Goal: Information Seeking & Learning: Learn about a topic

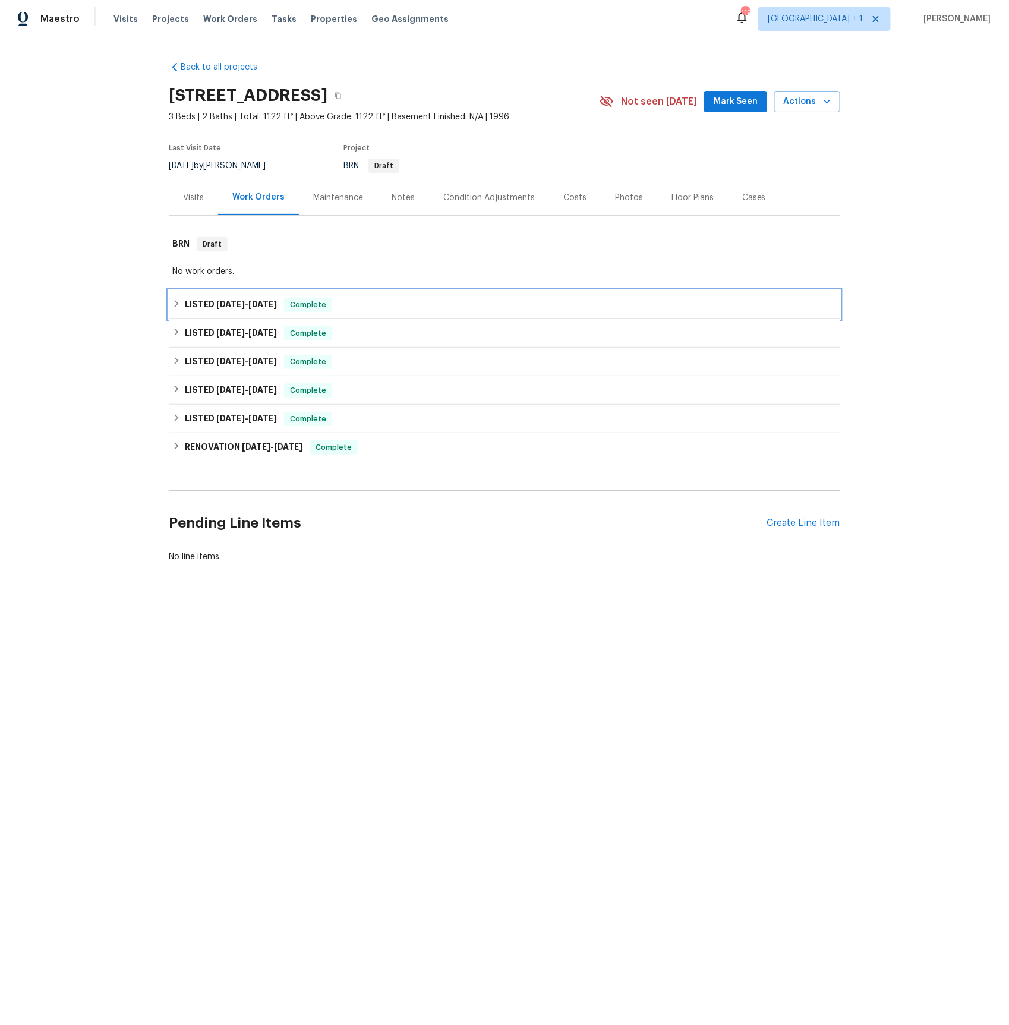
click at [245, 304] on span "8/31/25 - 9/3/25" at bounding box center [246, 304] width 61 height 8
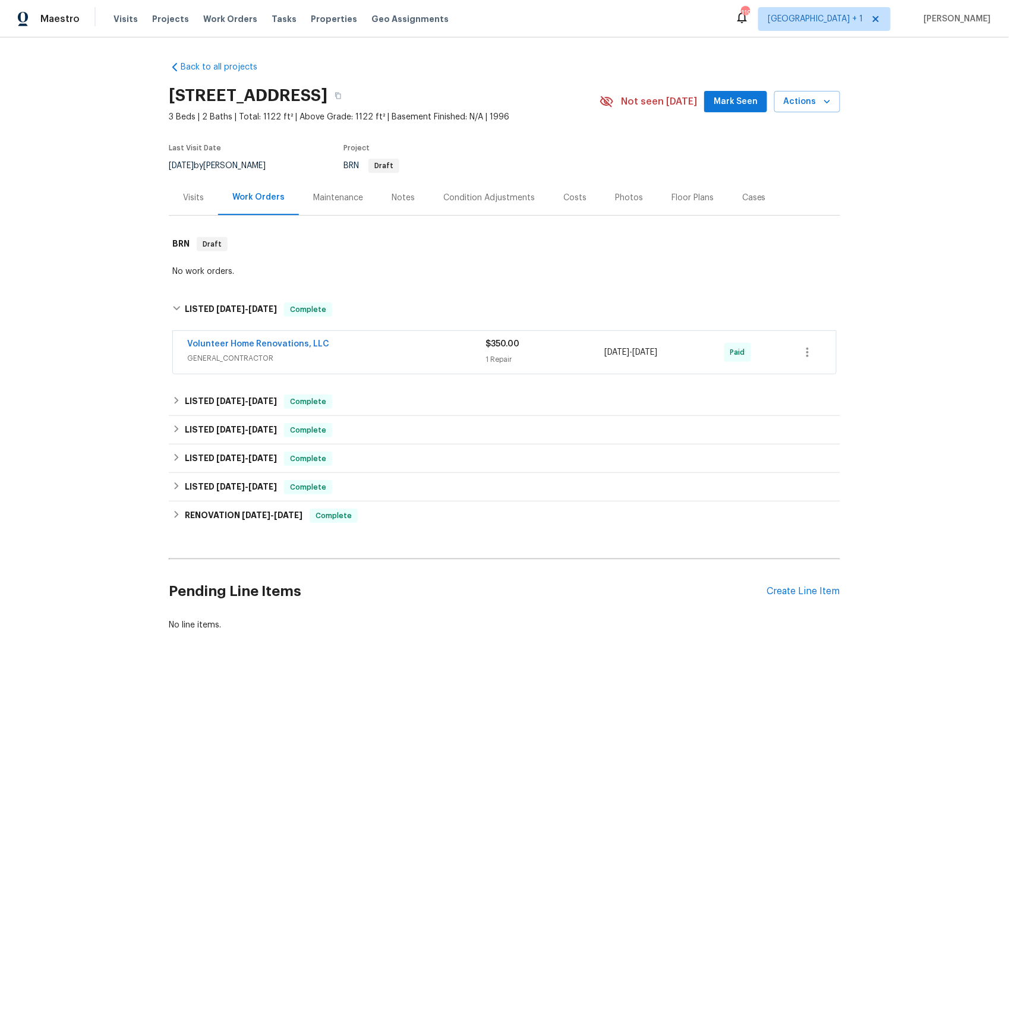
click at [226, 357] on span "GENERAL_CONTRACTOR" at bounding box center [336, 358] width 298 height 12
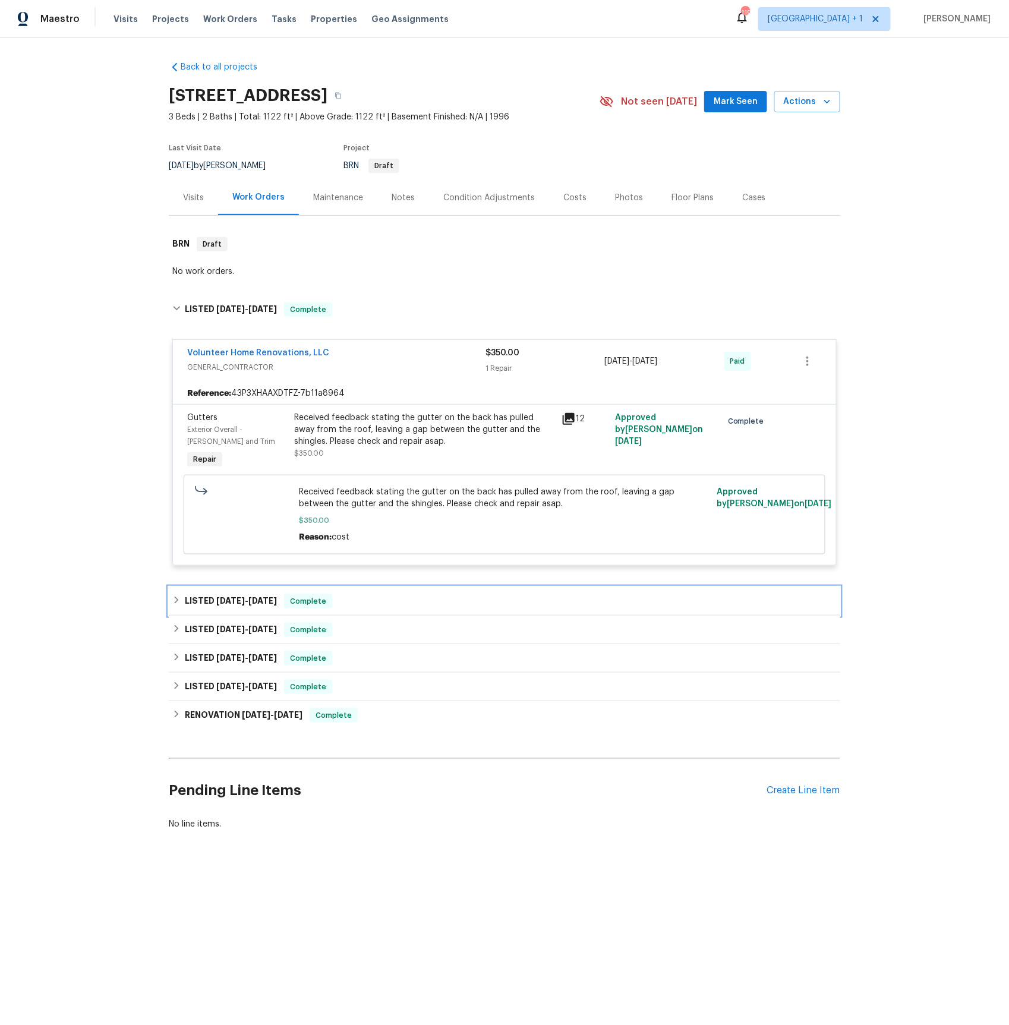
click at [230, 600] on span "8/15/25" at bounding box center [230, 600] width 29 height 8
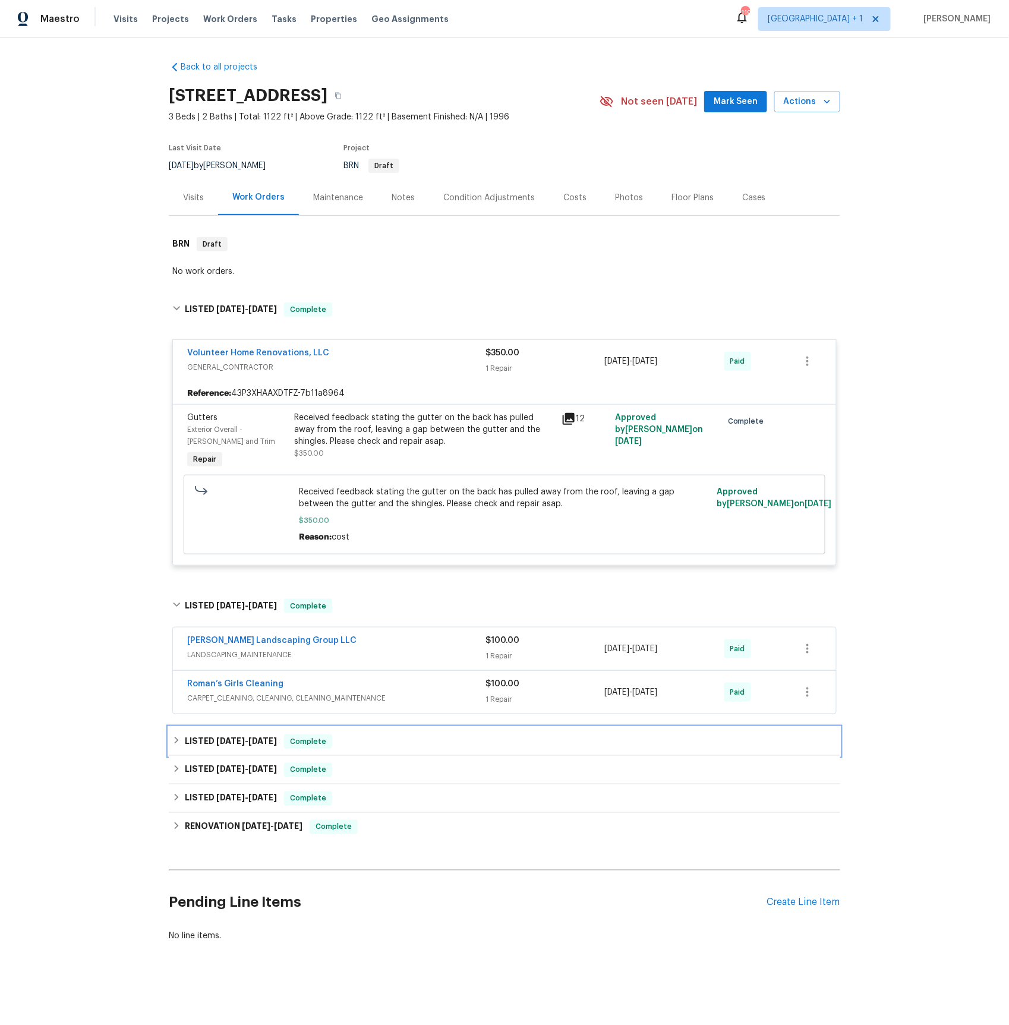
click at [238, 742] on span "7/8/25" at bounding box center [230, 741] width 29 height 8
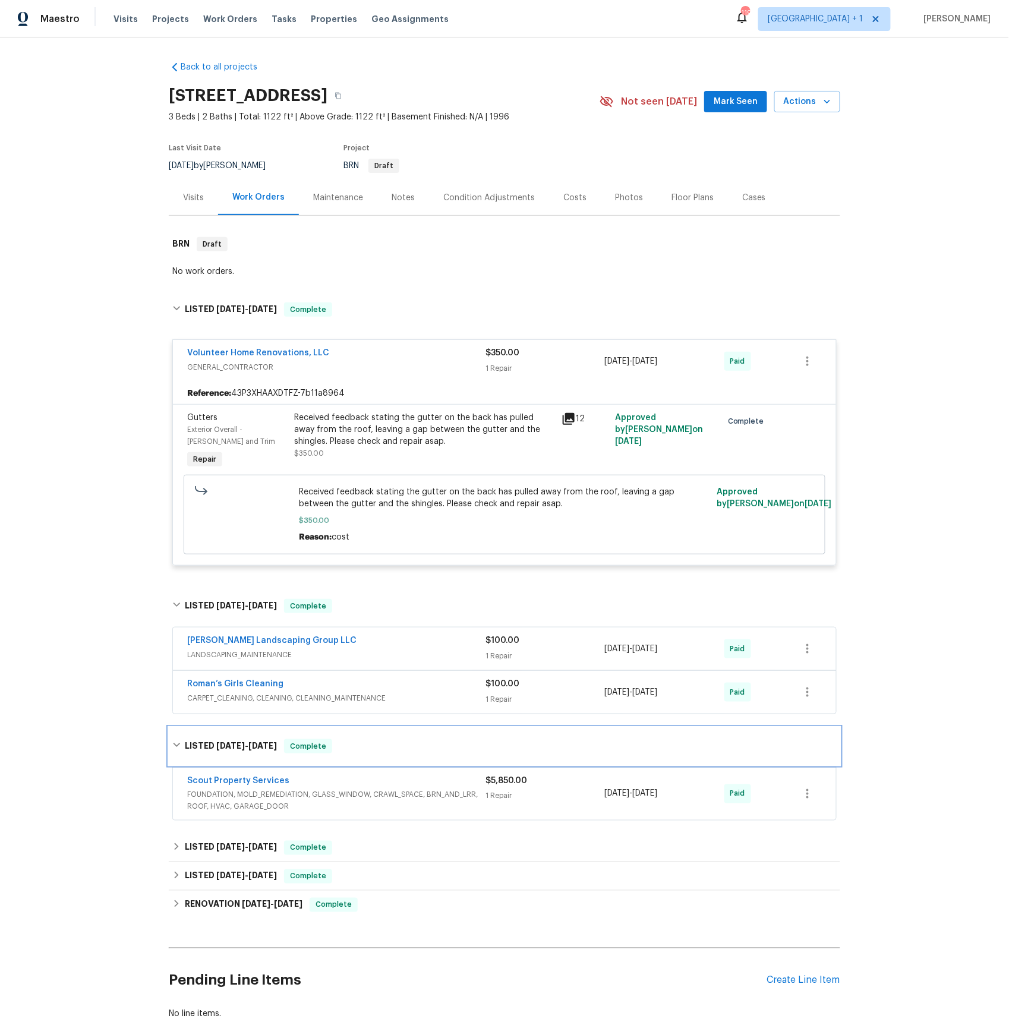
scroll to position [80, 0]
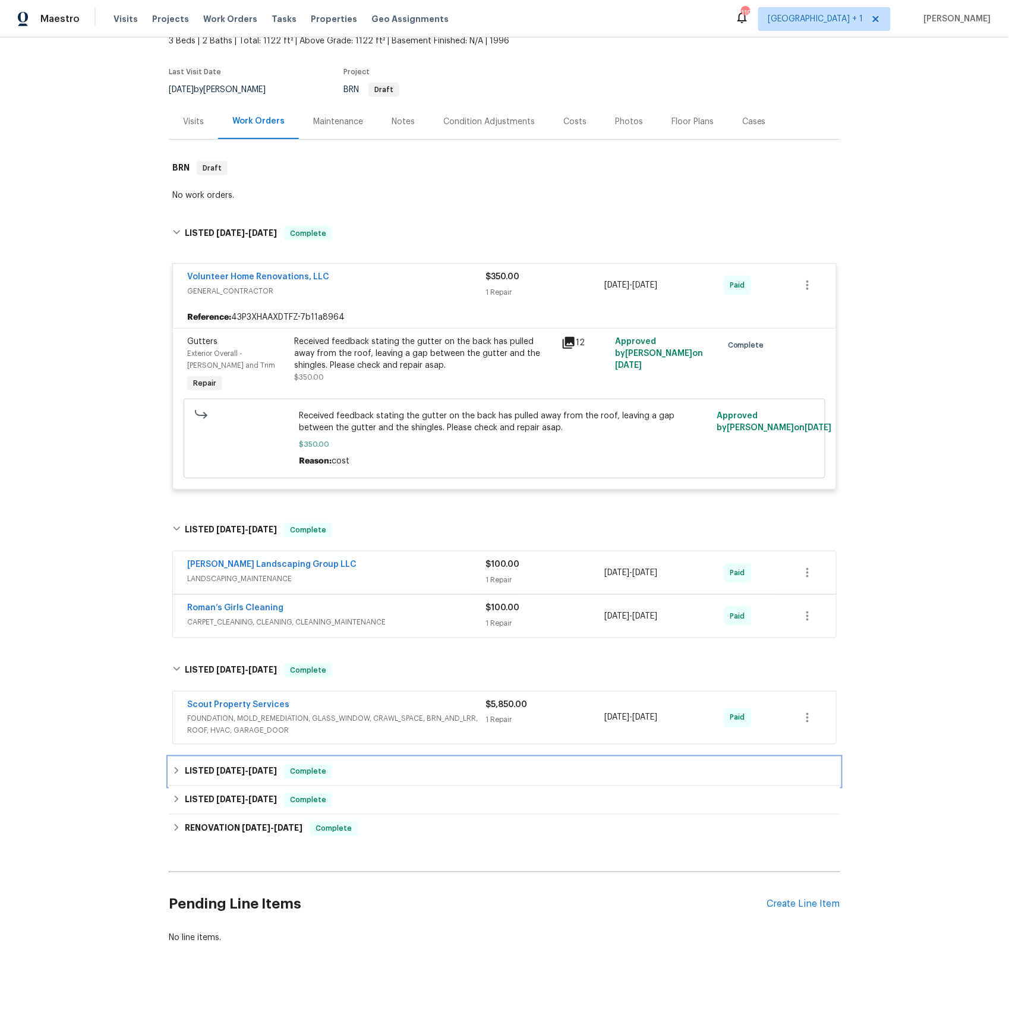
click at [223, 767] on span "6/14/25" at bounding box center [230, 771] width 29 height 8
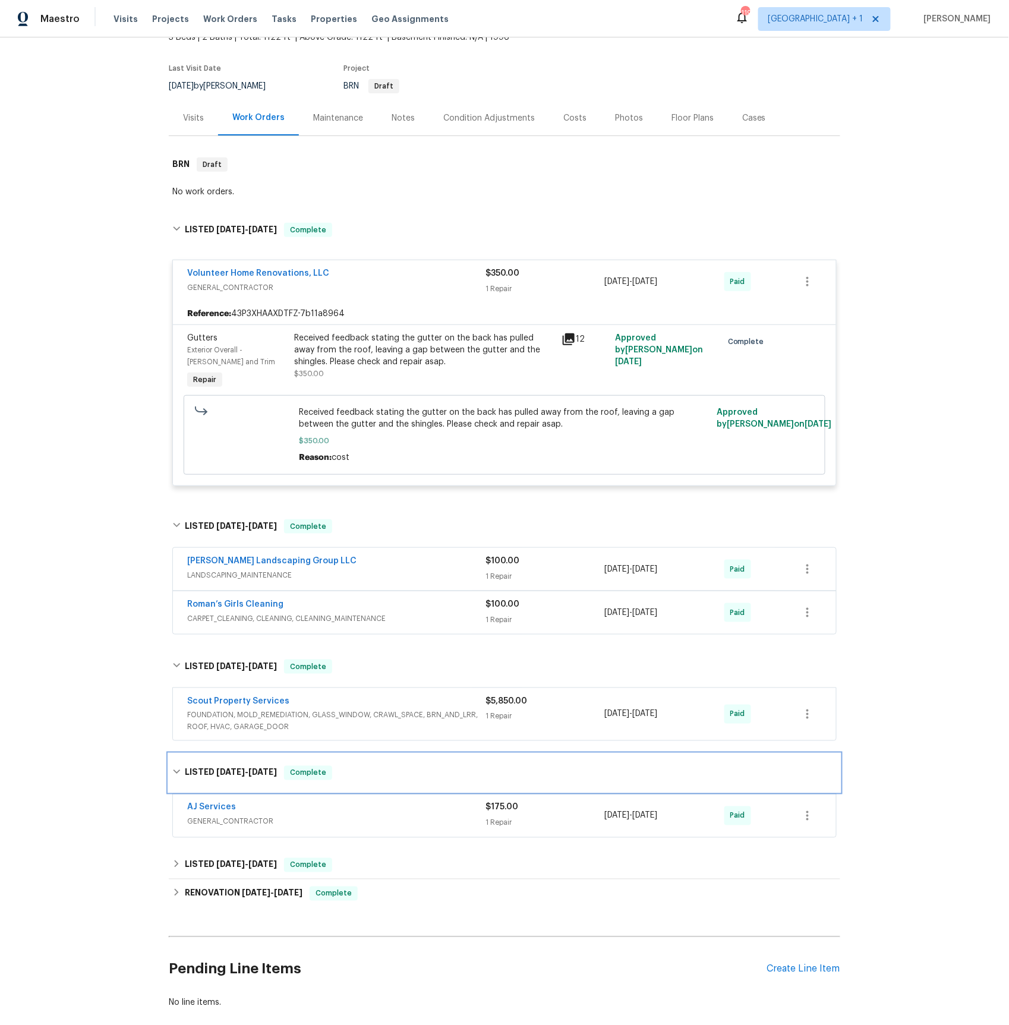
scroll to position [148, 0]
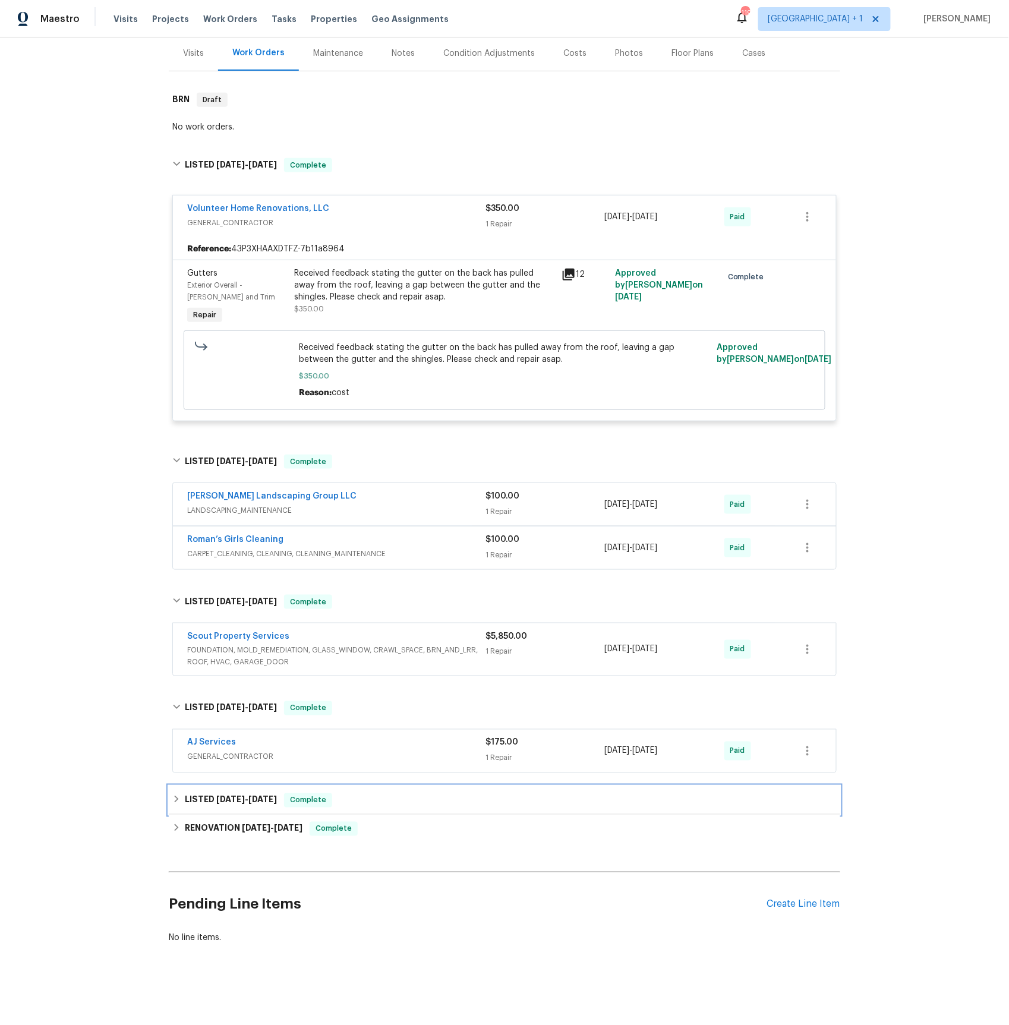
click at [239, 802] on span "6/7/25" at bounding box center [230, 799] width 29 height 8
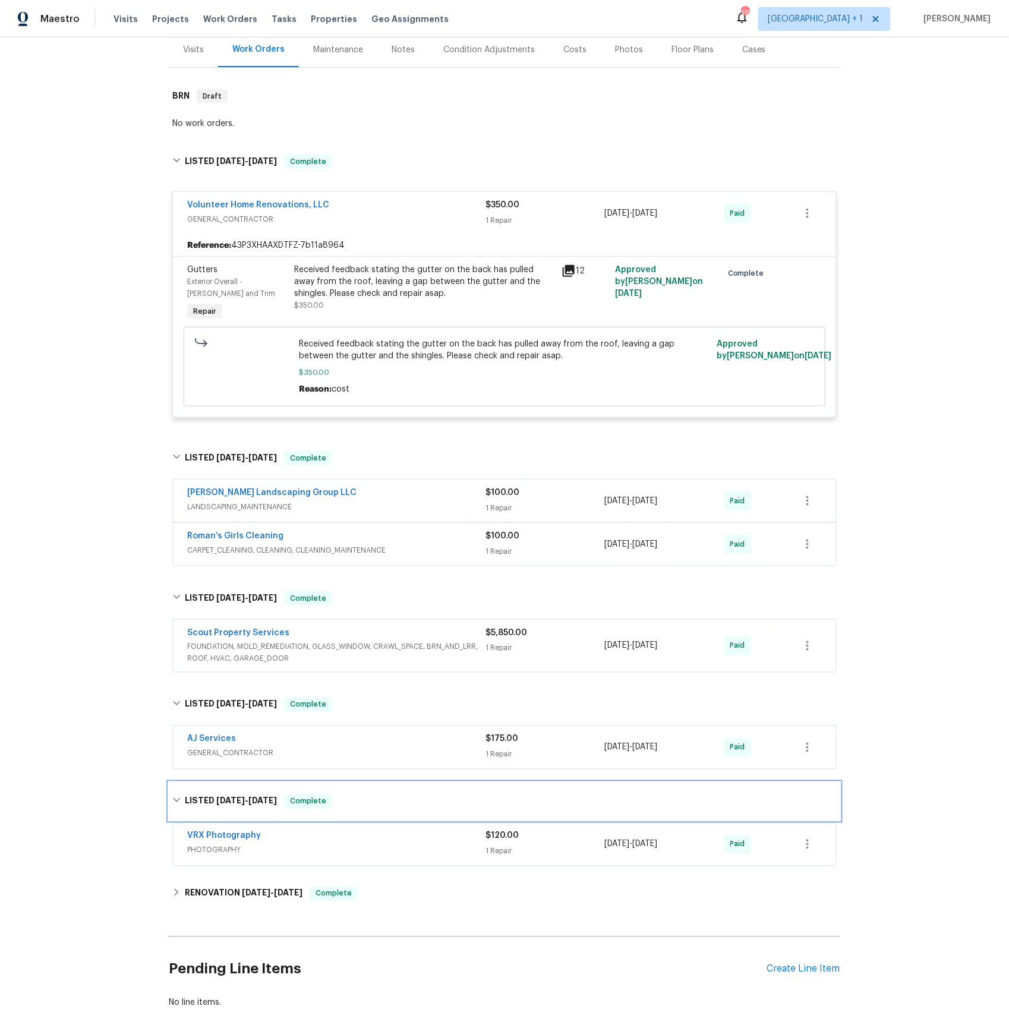
scroll to position [217, 0]
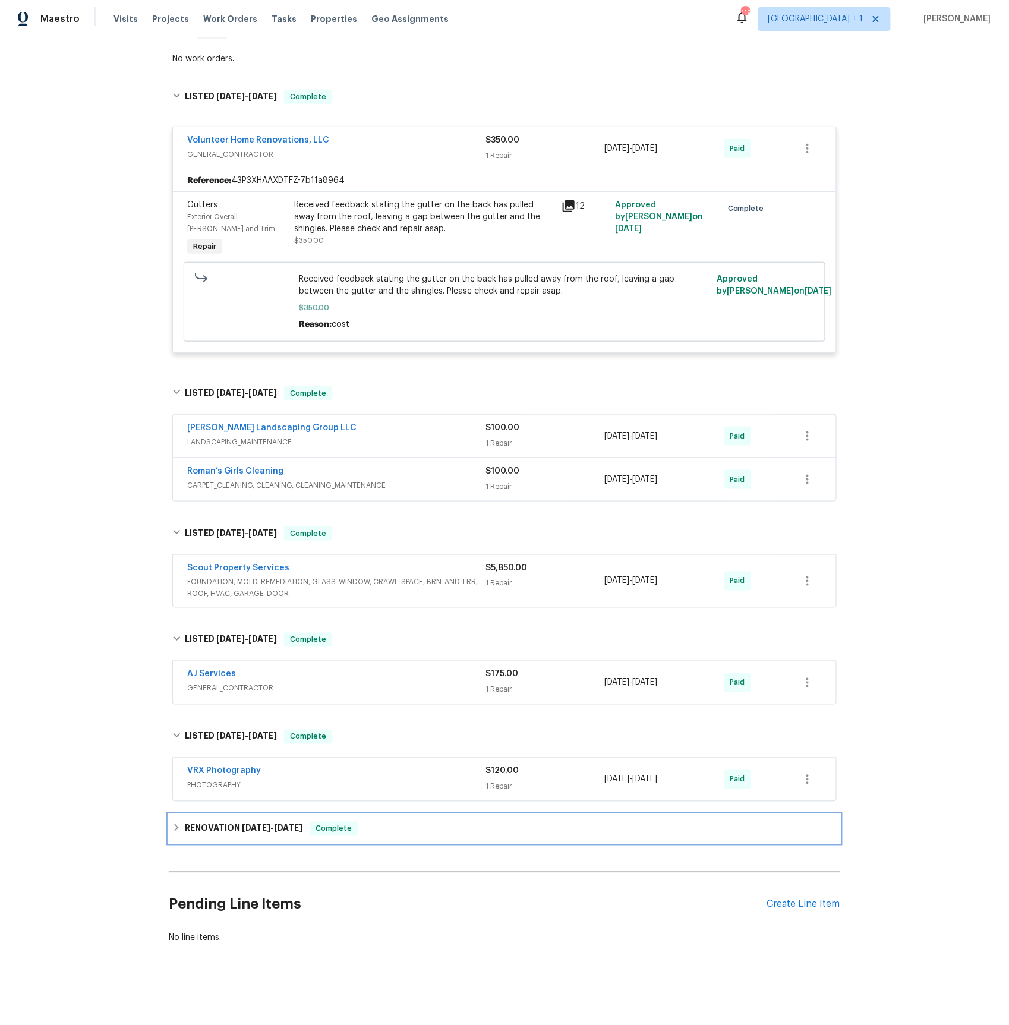
drag, startPoint x: 252, startPoint y: 826, endPoint x: 268, endPoint y: 814, distance: 20.4
click at [251, 826] on span "5/7/25" at bounding box center [256, 828] width 29 height 8
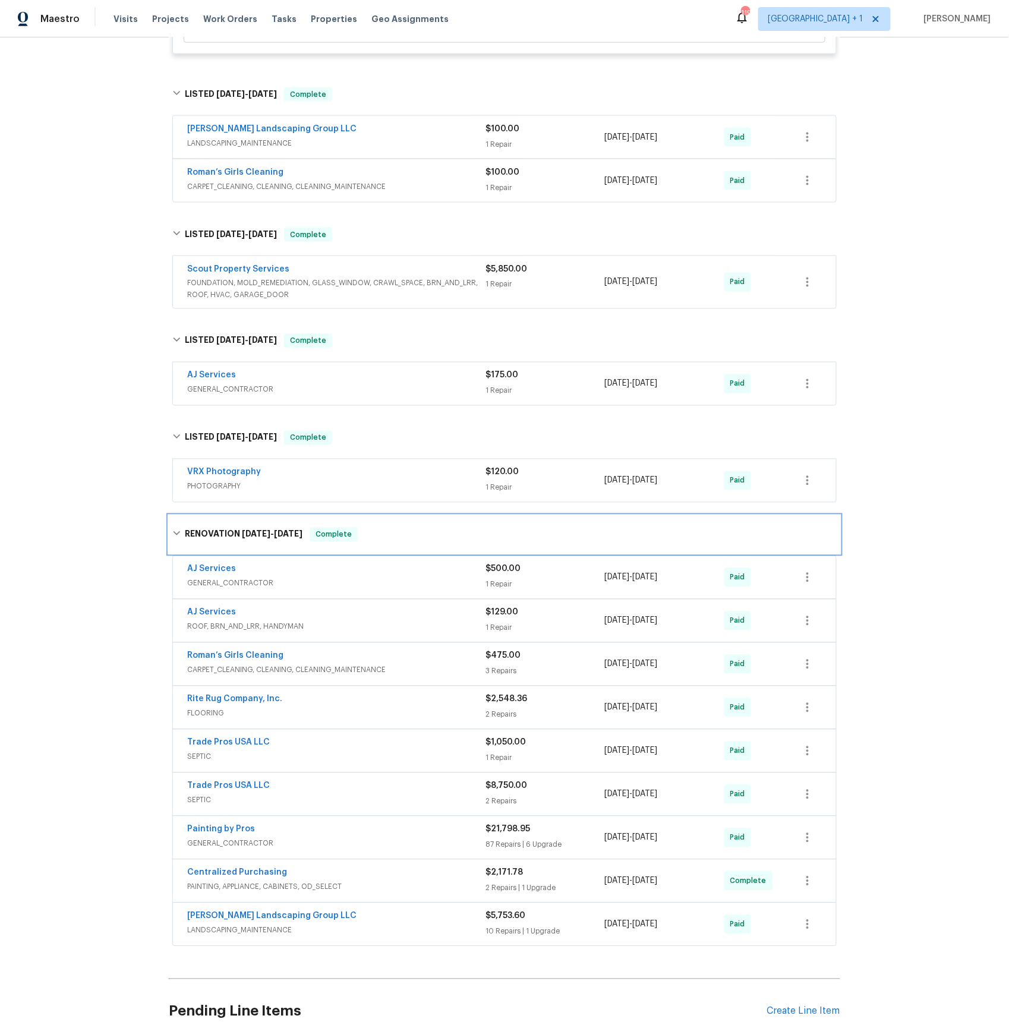
scroll to position [626, 0]
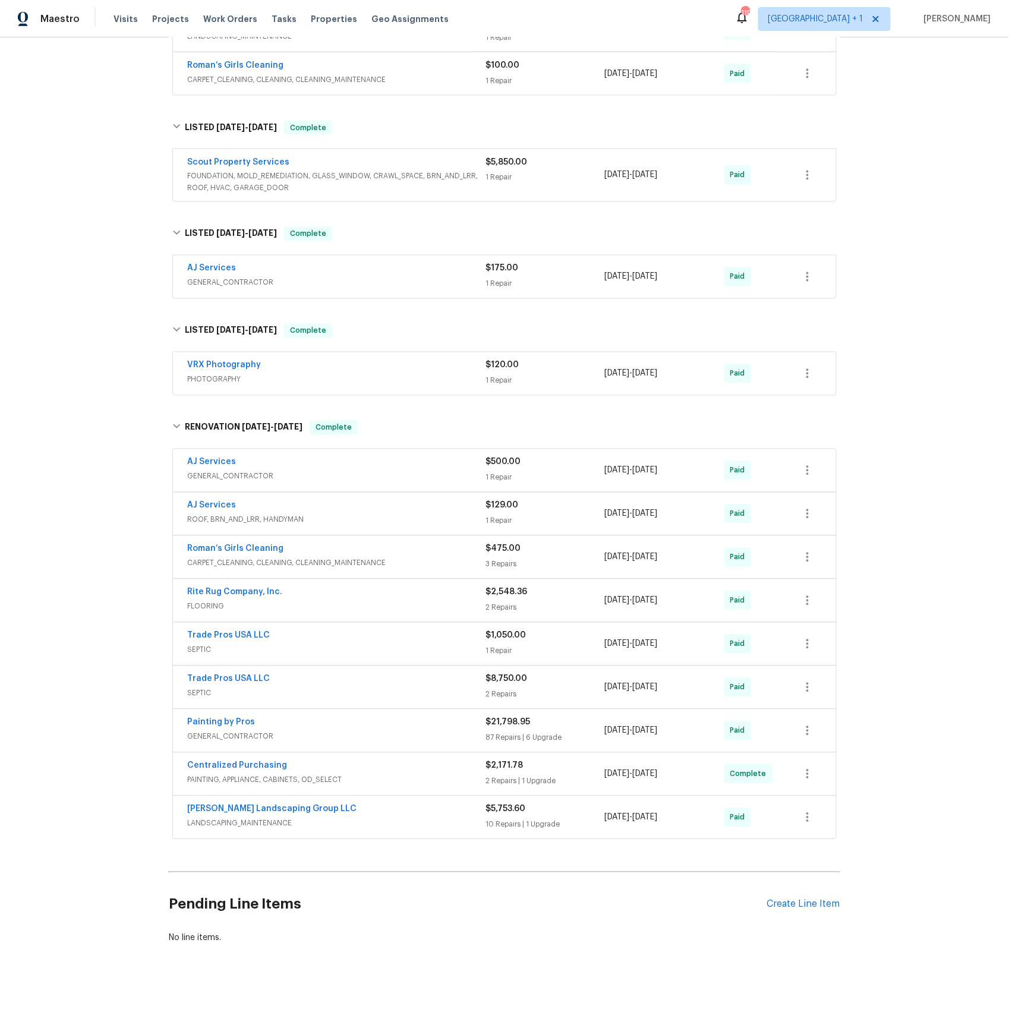
click at [232, 470] on span "GENERAL_CONTRACTOR" at bounding box center [336, 476] width 298 height 12
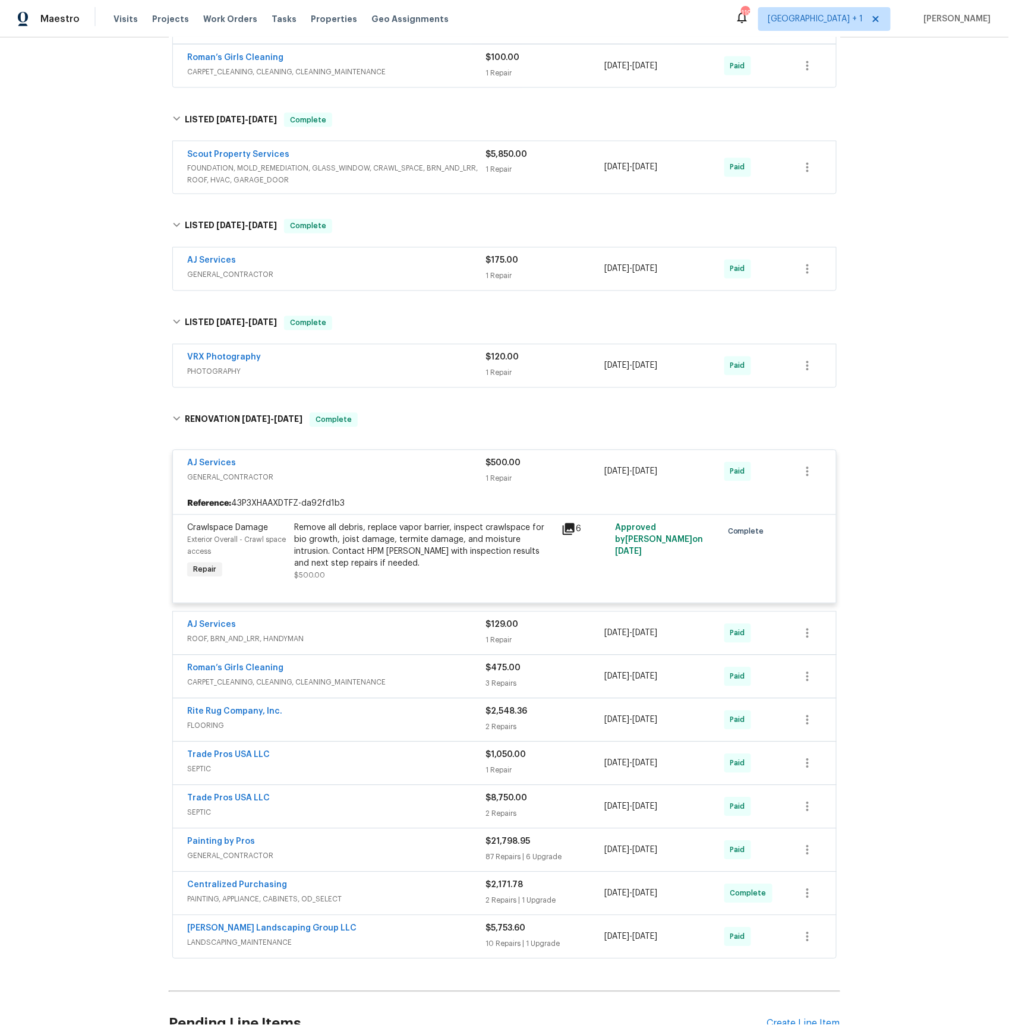
click at [229, 949] on span "LANDSCAPING_MAINTENANCE" at bounding box center [336, 943] width 298 height 12
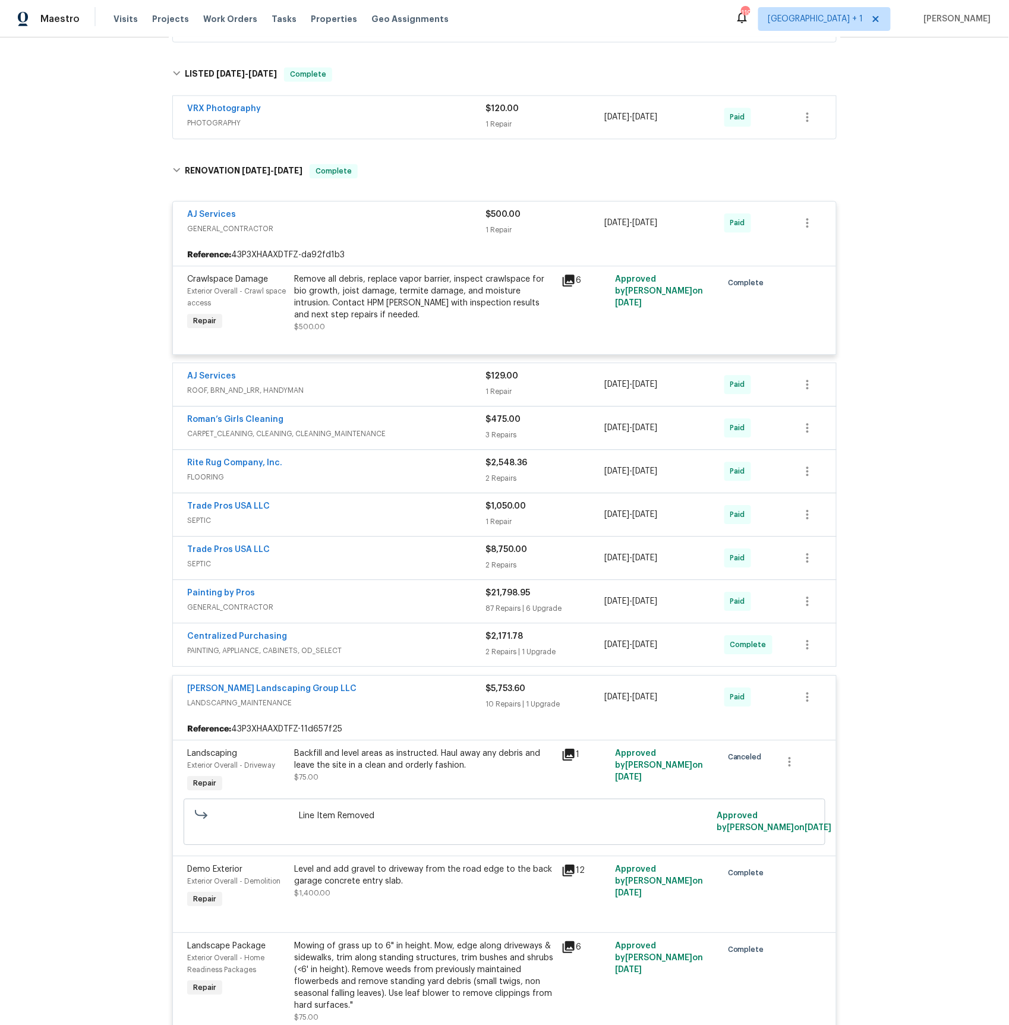
scroll to position [756, 0]
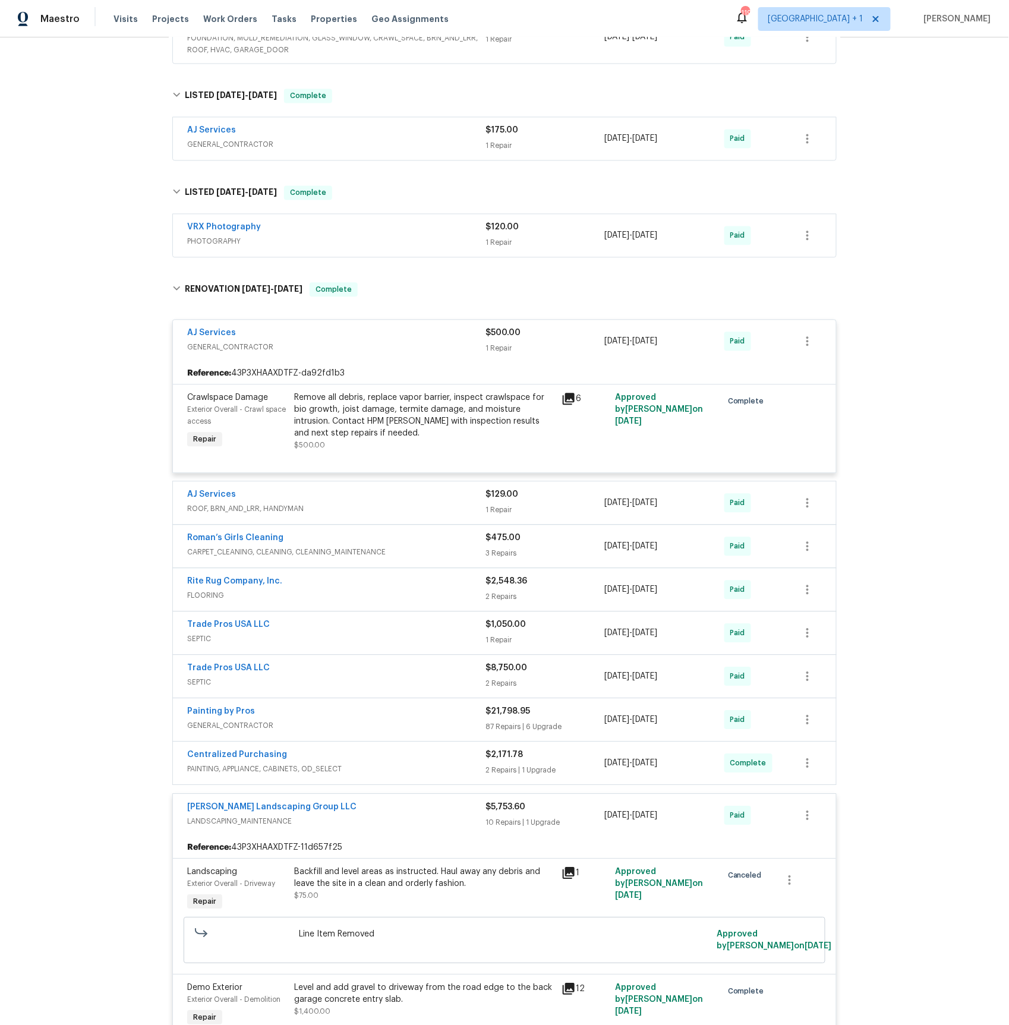
click at [263, 558] on span "CARPET_CLEANING, CLEANING, CLEANING_MAINTENANCE" at bounding box center [336, 552] width 298 height 12
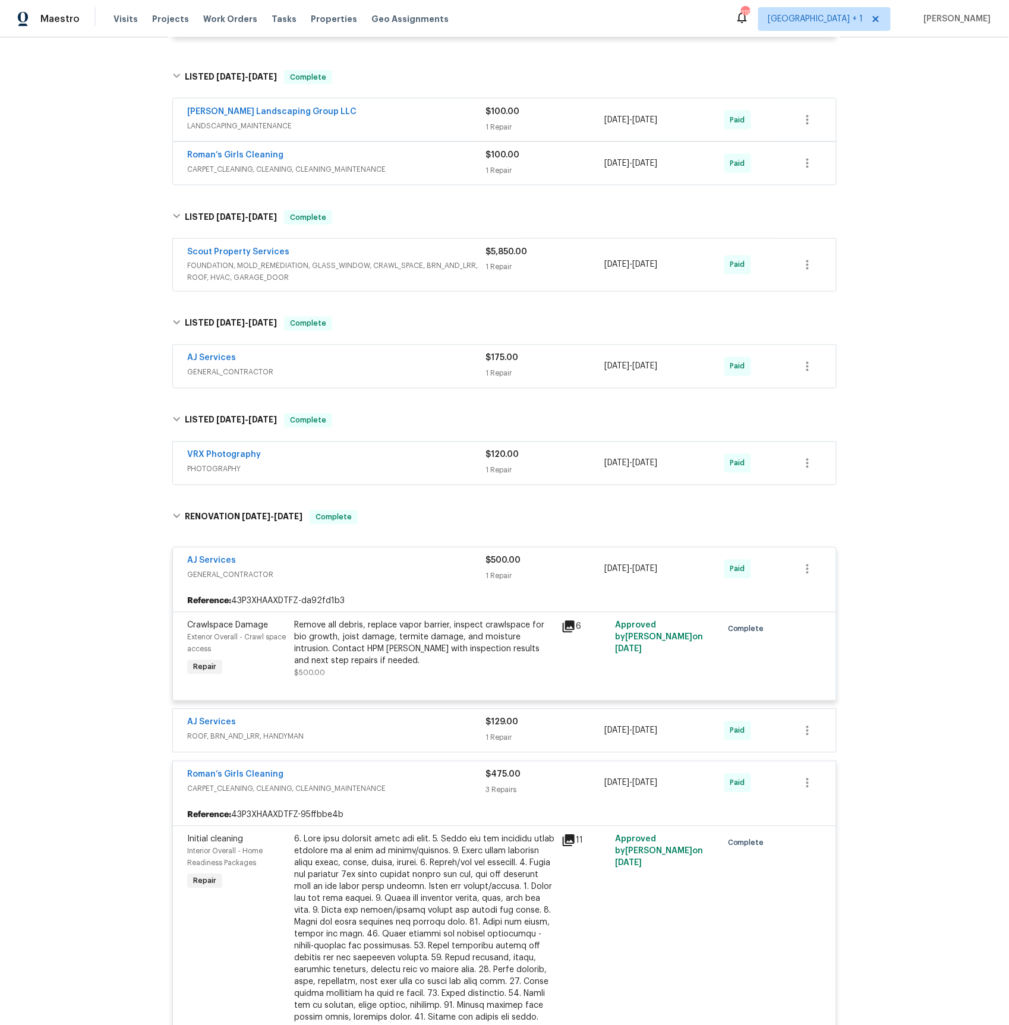
scroll to position [438, 0]
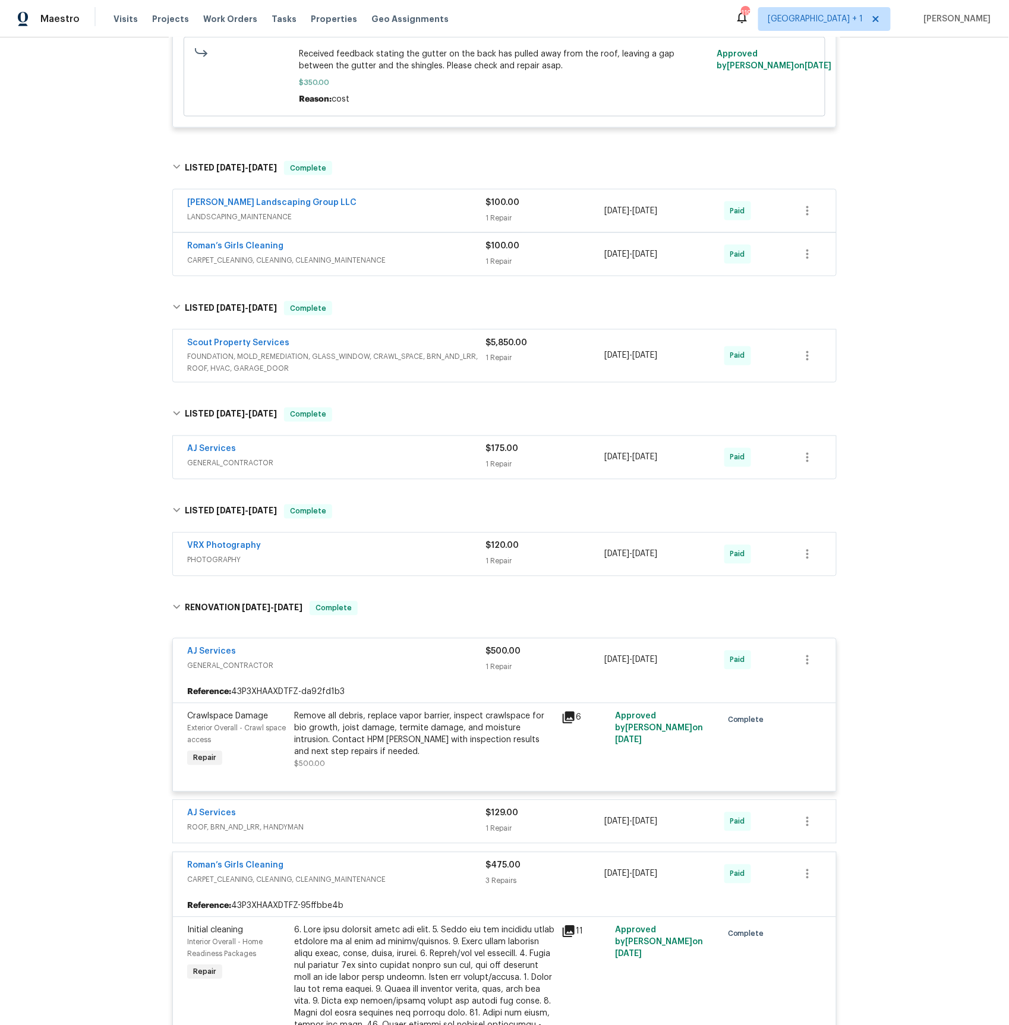
click at [248, 359] on span "FOUNDATION, MOLD_REMEDIATION, GLASS_WINDOW, CRAWL_SPACE, BRN_AND_LRR, ROOF, HVA…" at bounding box center [336, 363] width 298 height 24
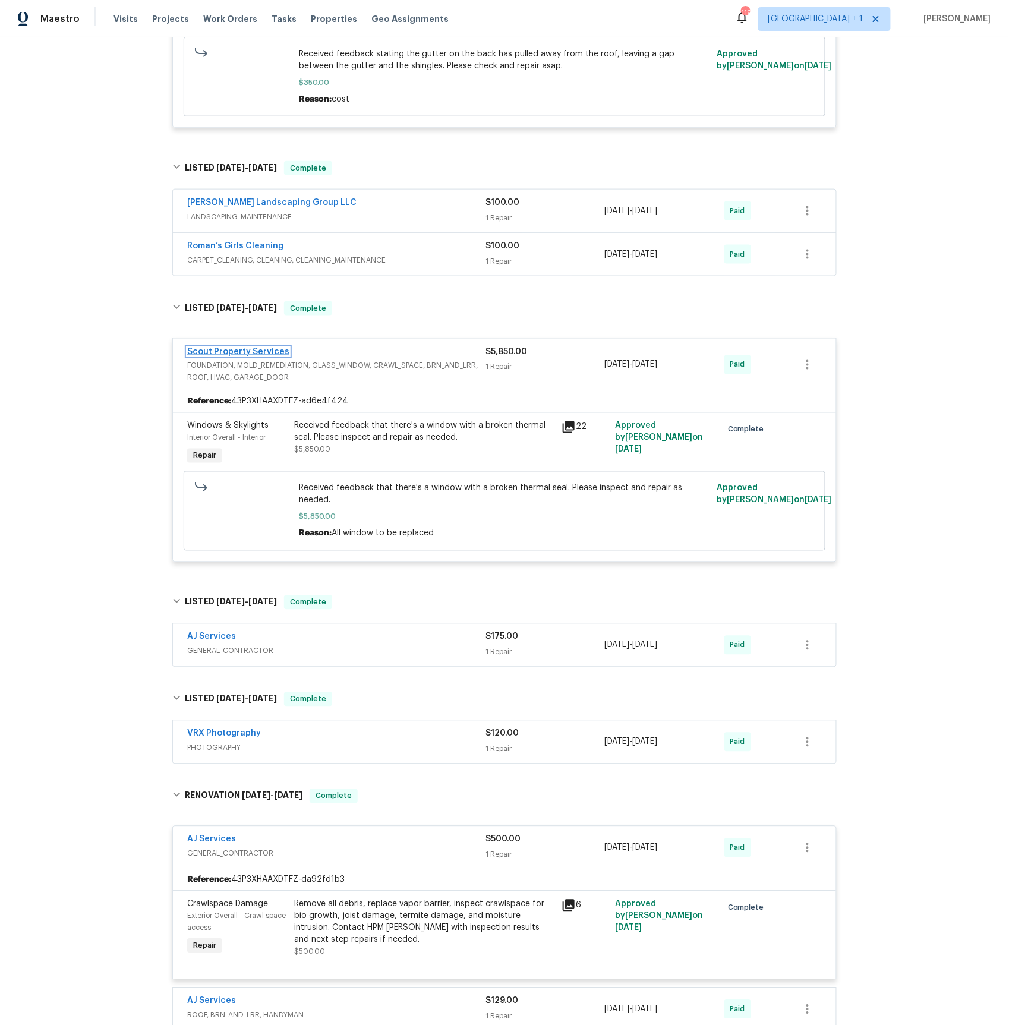
click at [254, 352] on link "Scout Property Services" at bounding box center [238, 351] width 102 height 8
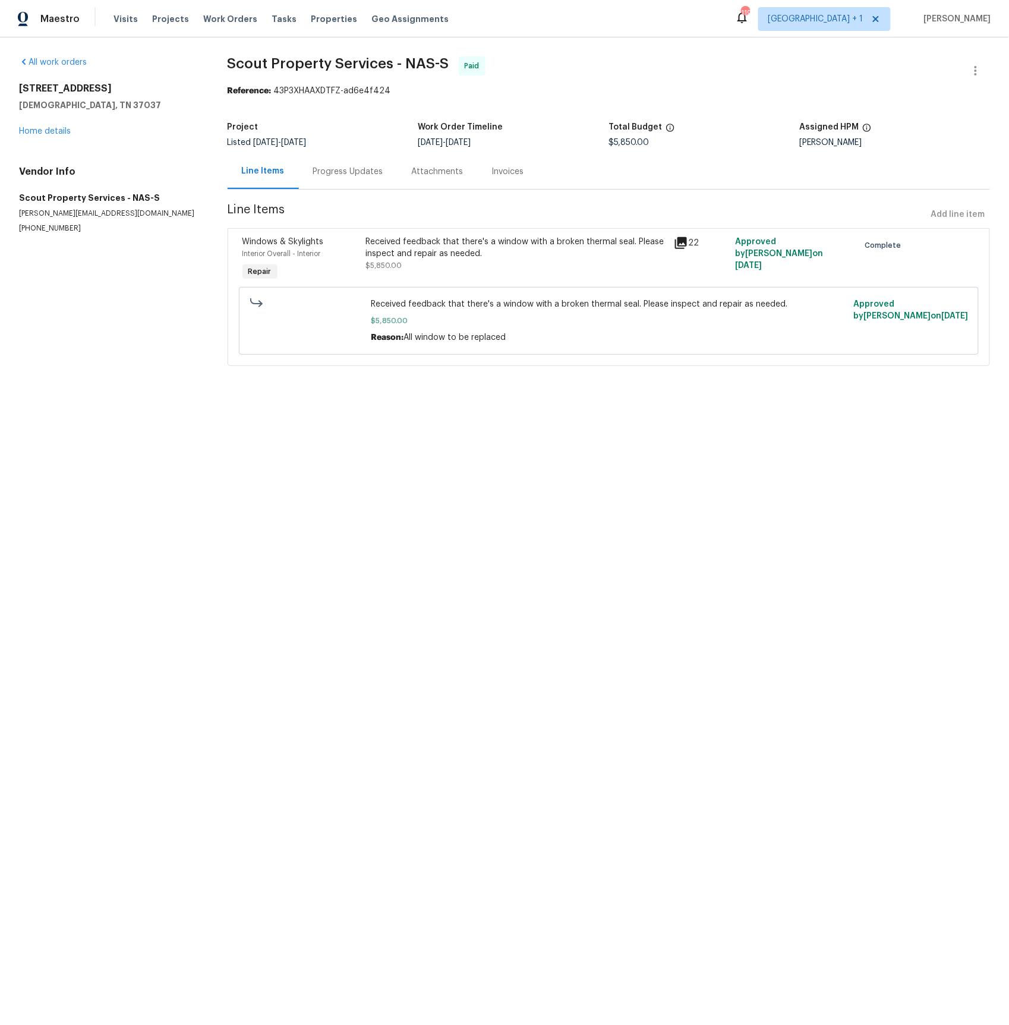
click at [345, 173] on div "Progress Updates" at bounding box center [348, 172] width 70 height 12
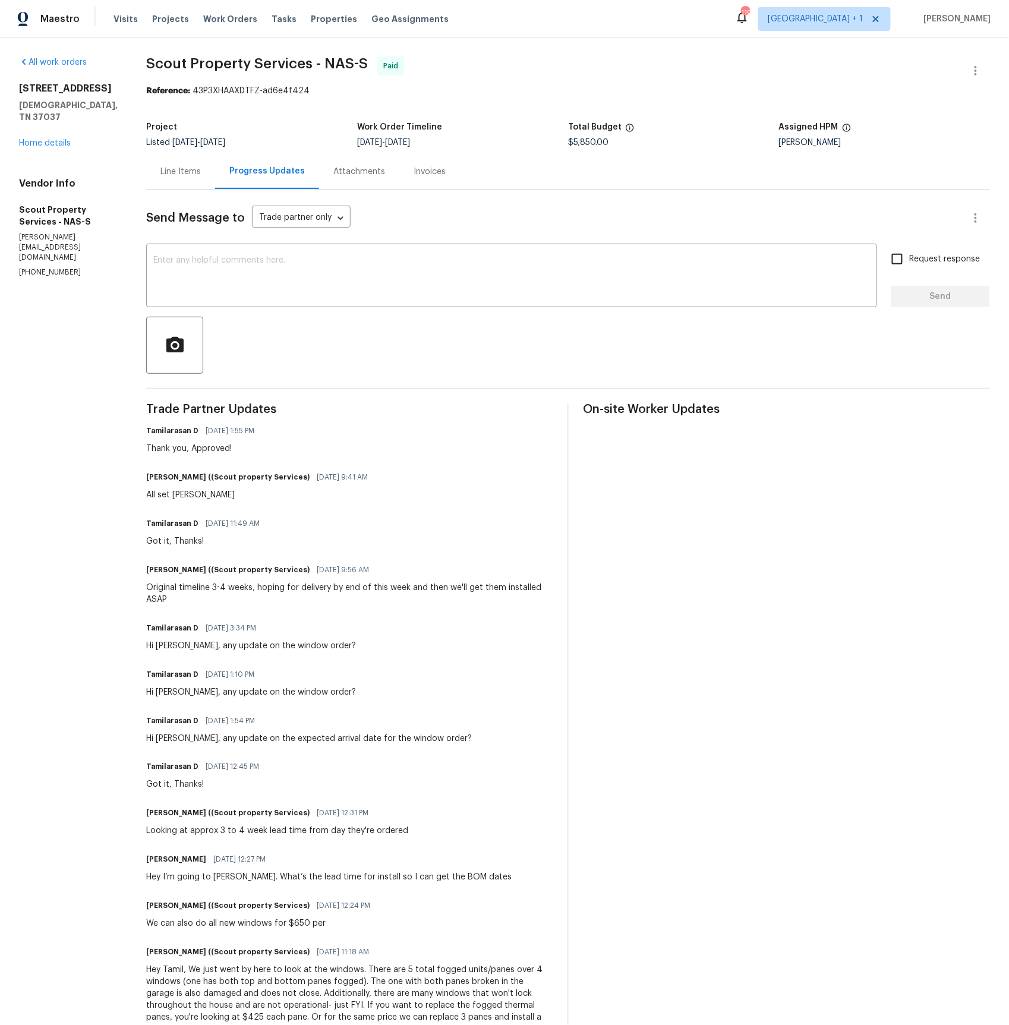
click at [160, 173] on div "Line Items" at bounding box center [180, 172] width 40 height 12
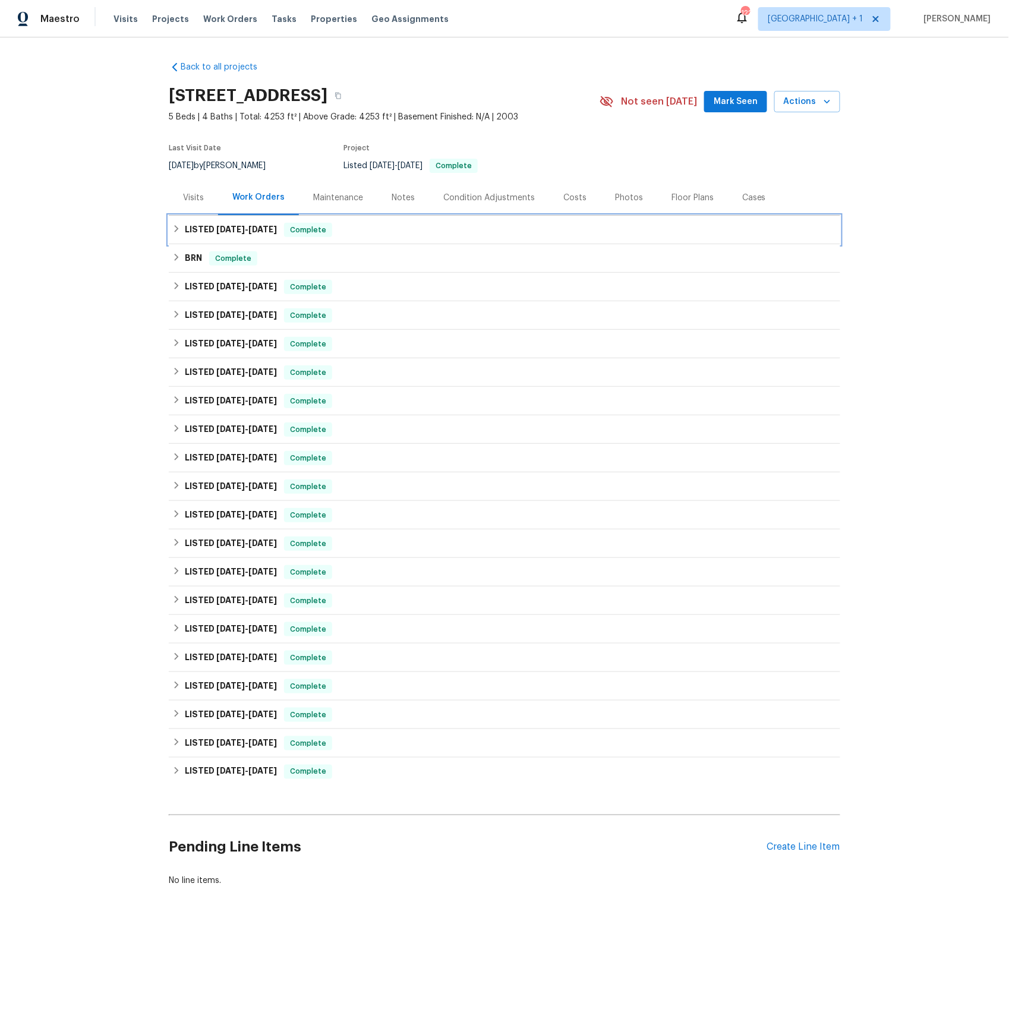
click at [233, 230] on span "[DATE]" at bounding box center [230, 229] width 29 height 8
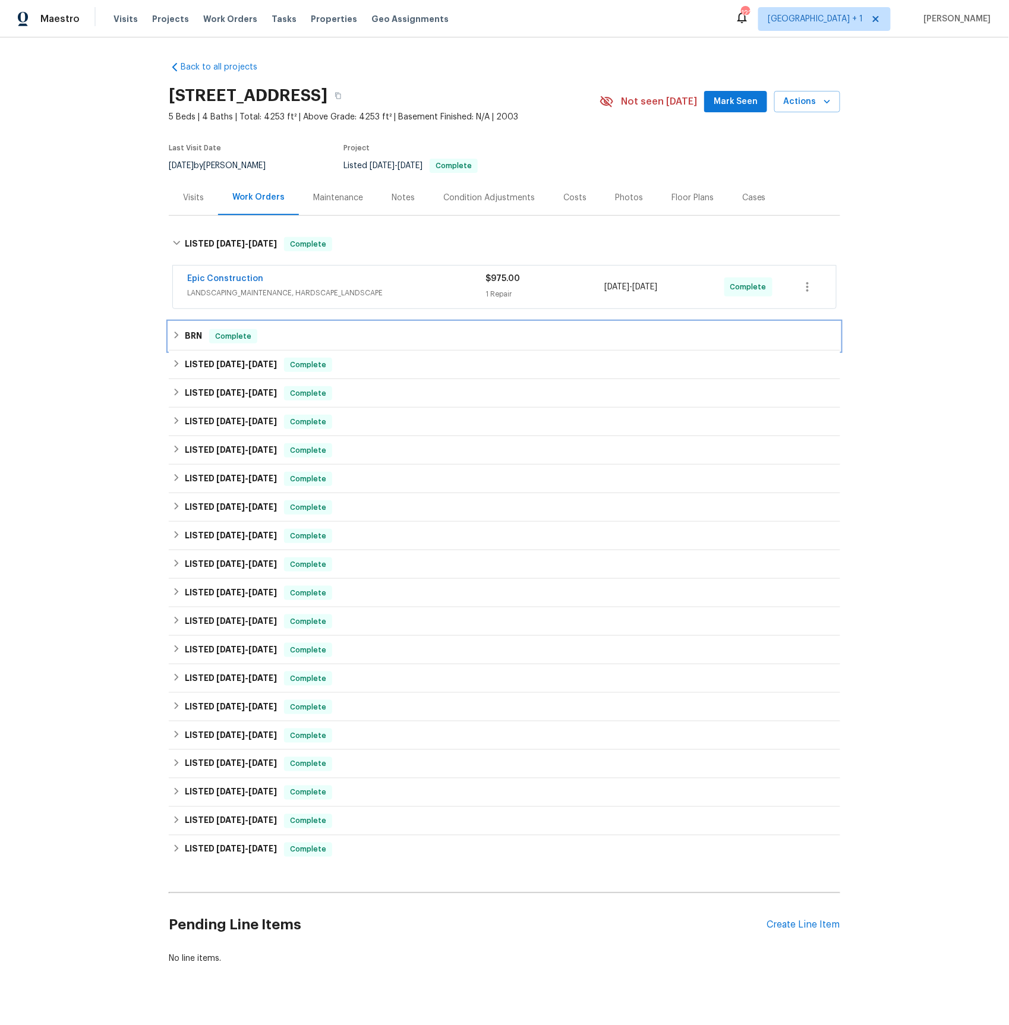
click at [195, 335] on h6 "BRN" at bounding box center [193, 336] width 17 height 14
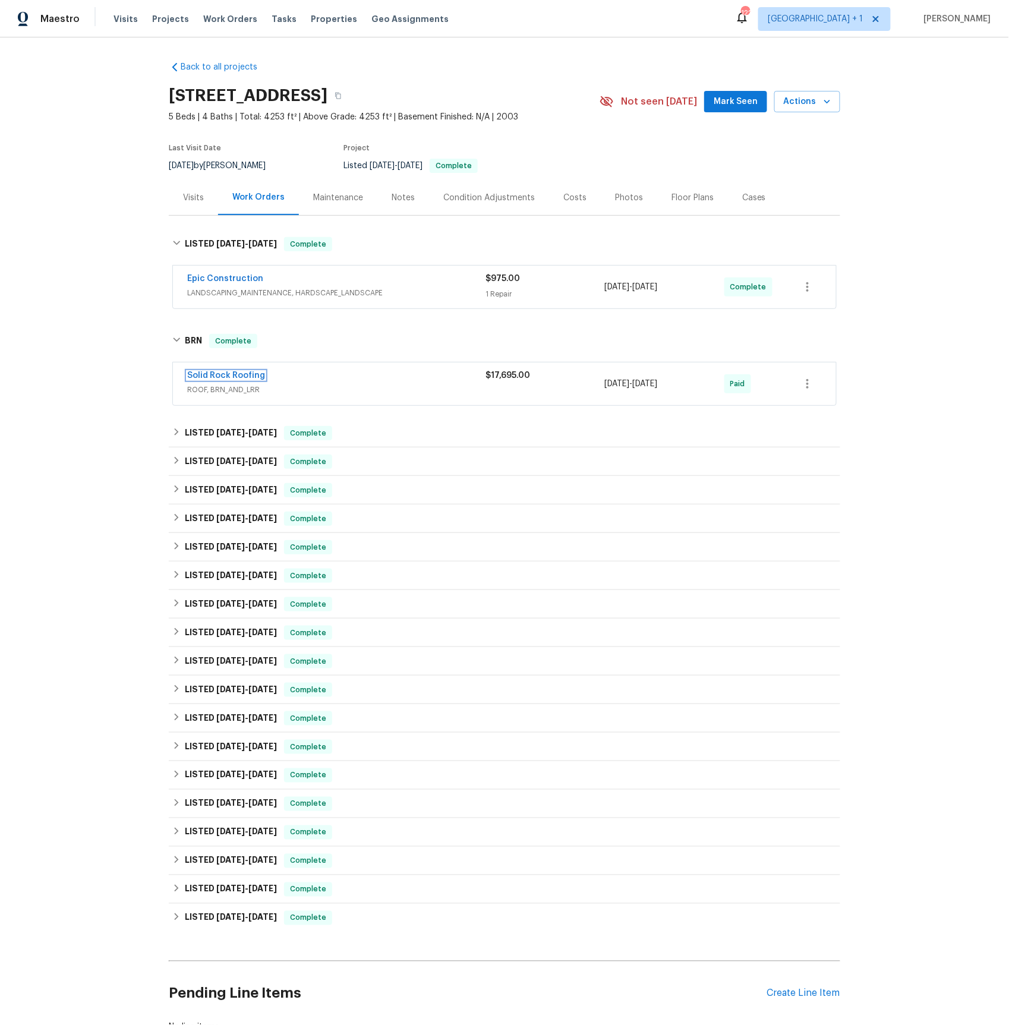
click at [225, 378] on link "Solid Rock Roofing" at bounding box center [226, 375] width 78 height 8
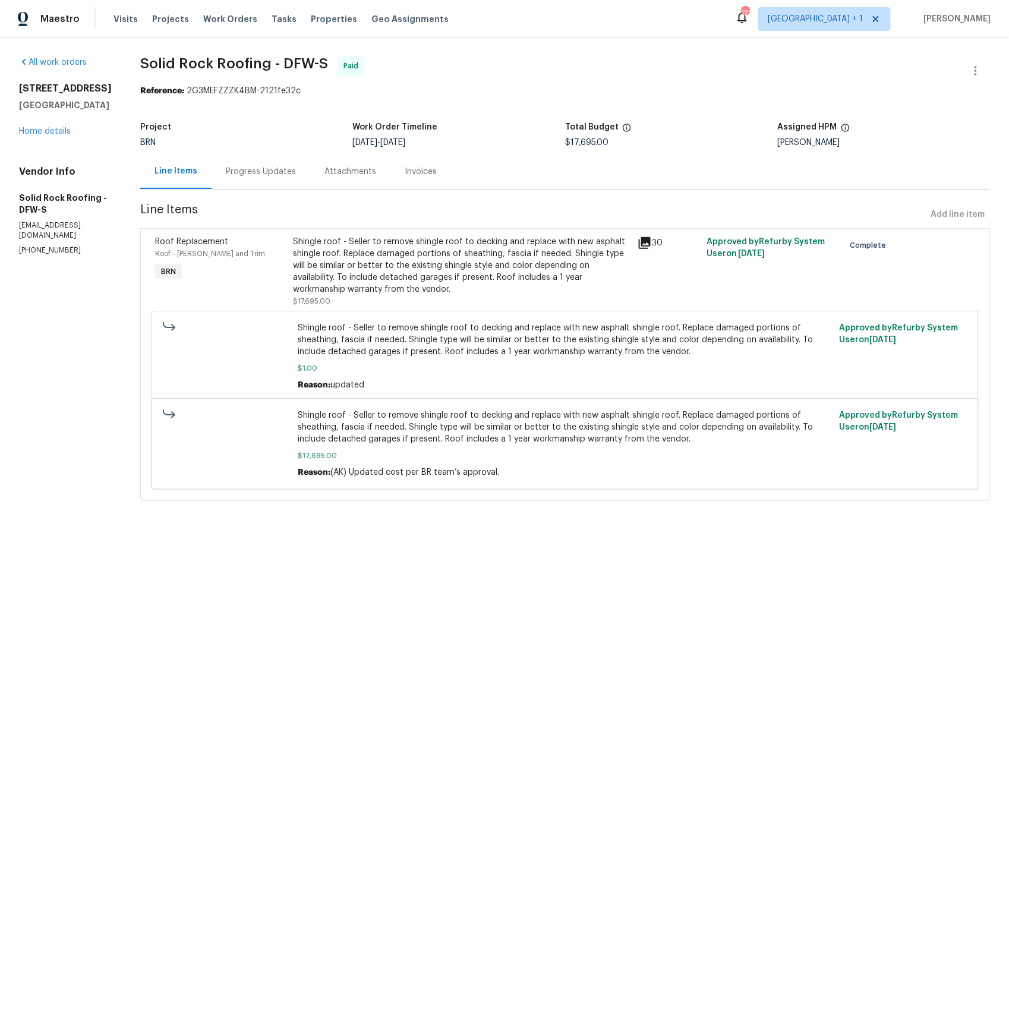
drag, startPoint x: 249, startPoint y: 166, endPoint x: 254, endPoint y: 173, distance: 8.1
click at [249, 166] on div "Progress Updates" at bounding box center [261, 172] width 70 height 12
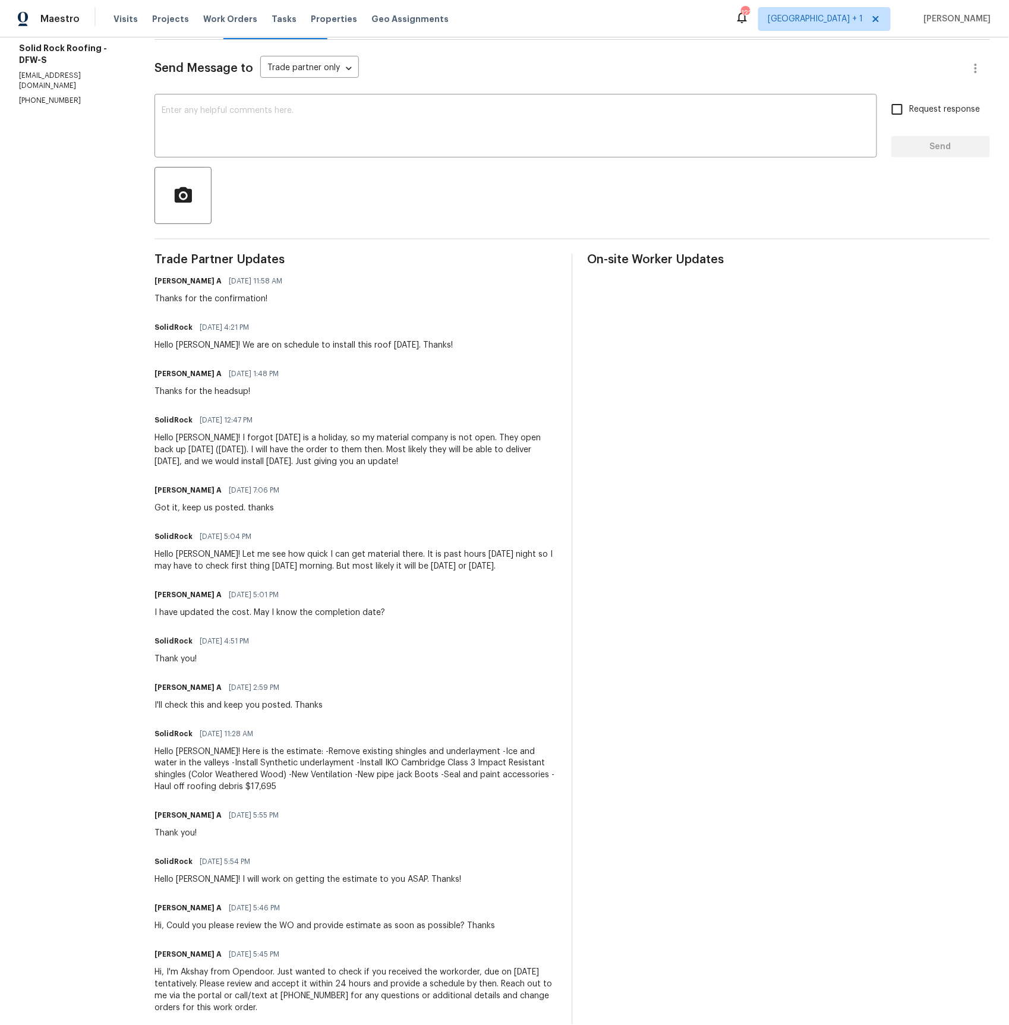
scroll to position [172, 0]
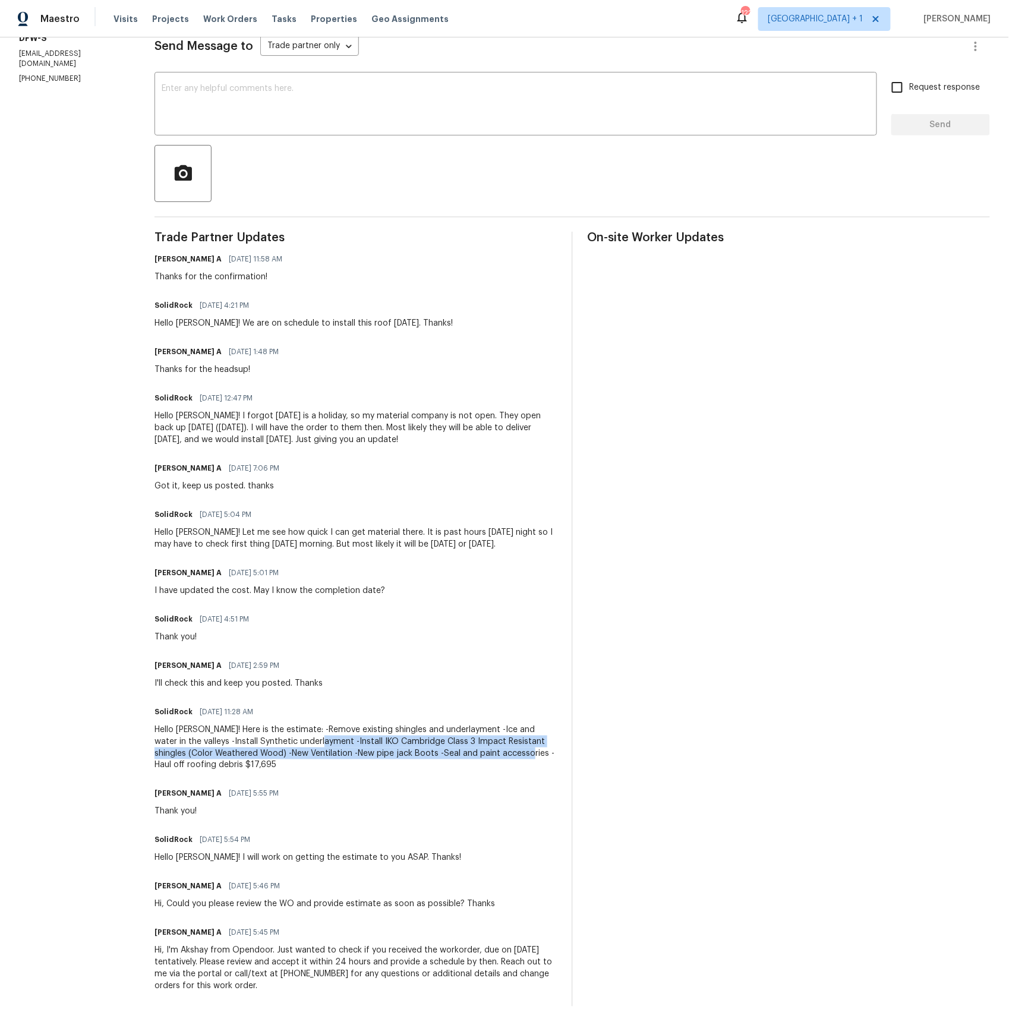
drag, startPoint x: 309, startPoint y: 742, endPoint x: 474, endPoint y: 748, distance: 165.2
click at [493, 750] on div "Hello [PERSON_NAME]! Here is the estimate: -Remove existing shingles and underl…" at bounding box center [355, 747] width 403 height 48
drag, startPoint x: 295, startPoint y: 729, endPoint x: 468, endPoint y: 748, distance: 174.0
click at [485, 752] on div "Hello [PERSON_NAME]! Here is the estimate: -Remove existing shingles and underl…" at bounding box center [355, 747] width 403 height 48
copy div "Remove existing shingles and underlayment -Ice and water in the valleys -Instal…"
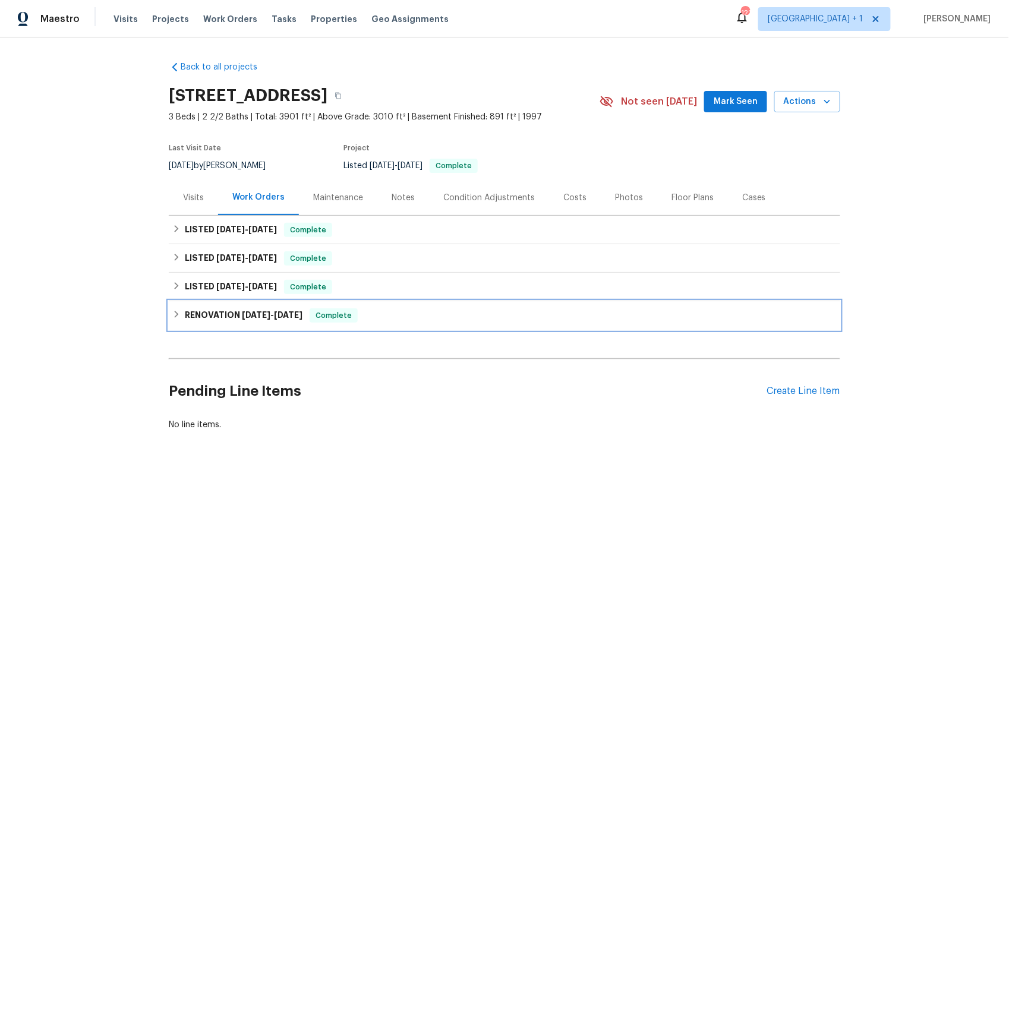
drag, startPoint x: 248, startPoint y: 317, endPoint x: 266, endPoint y: 332, distance: 24.0
click at [248, 317] on span "3/25/25" at bounding box center [256, 315] width 29 height 8
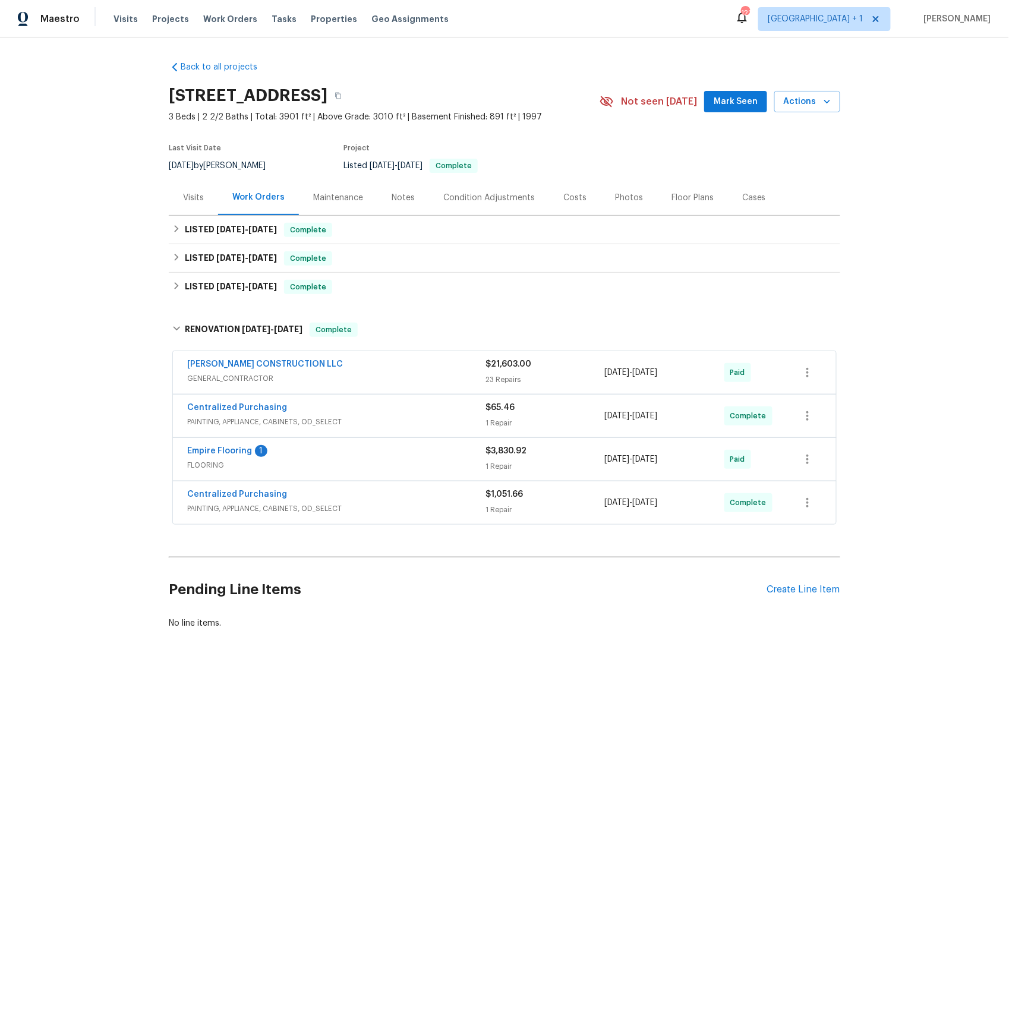
click at [233, 377] on span "GENERAL_CONTRACTOR" at bounding box center [336, 378] width 298 height 12
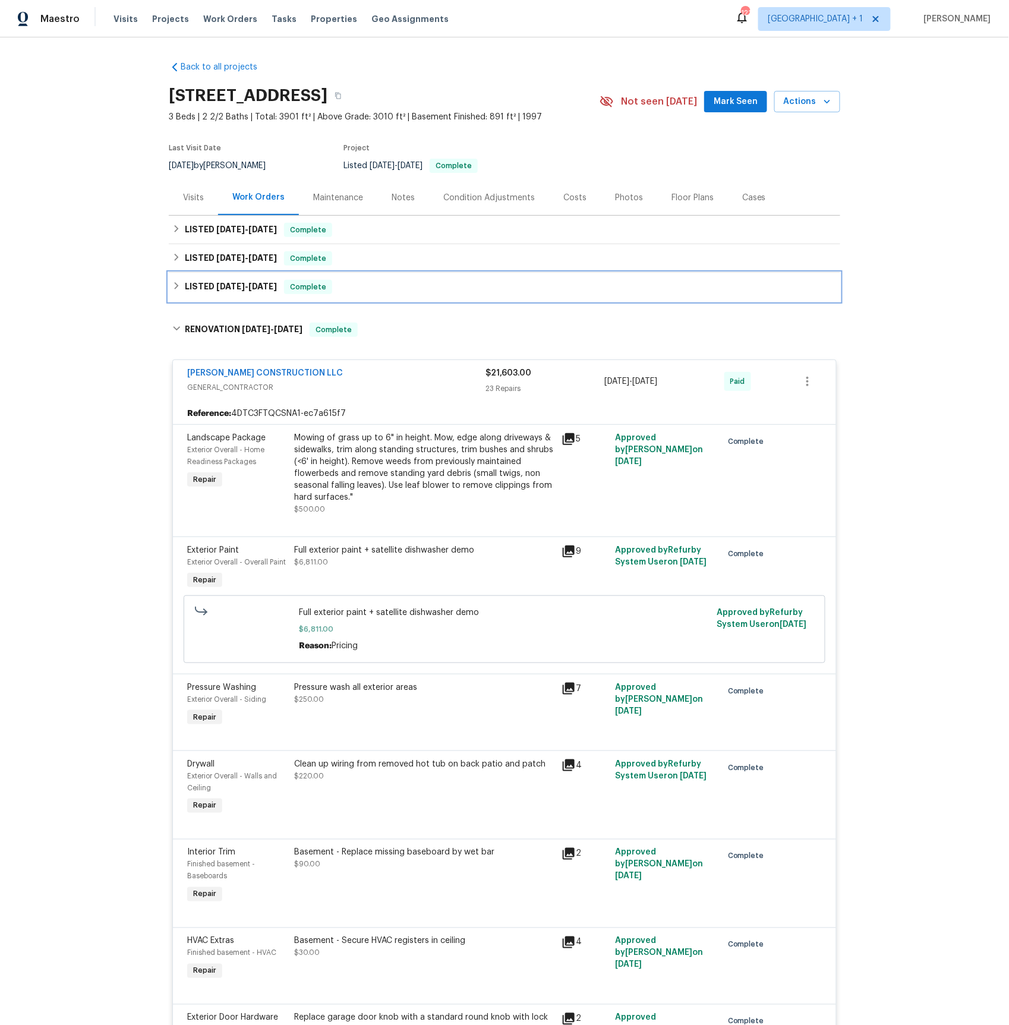
click at [255, 280] on h6 "LISTED 4/17/25 - 5/2/25" at bounding box center [231, 287] width 92 height 14
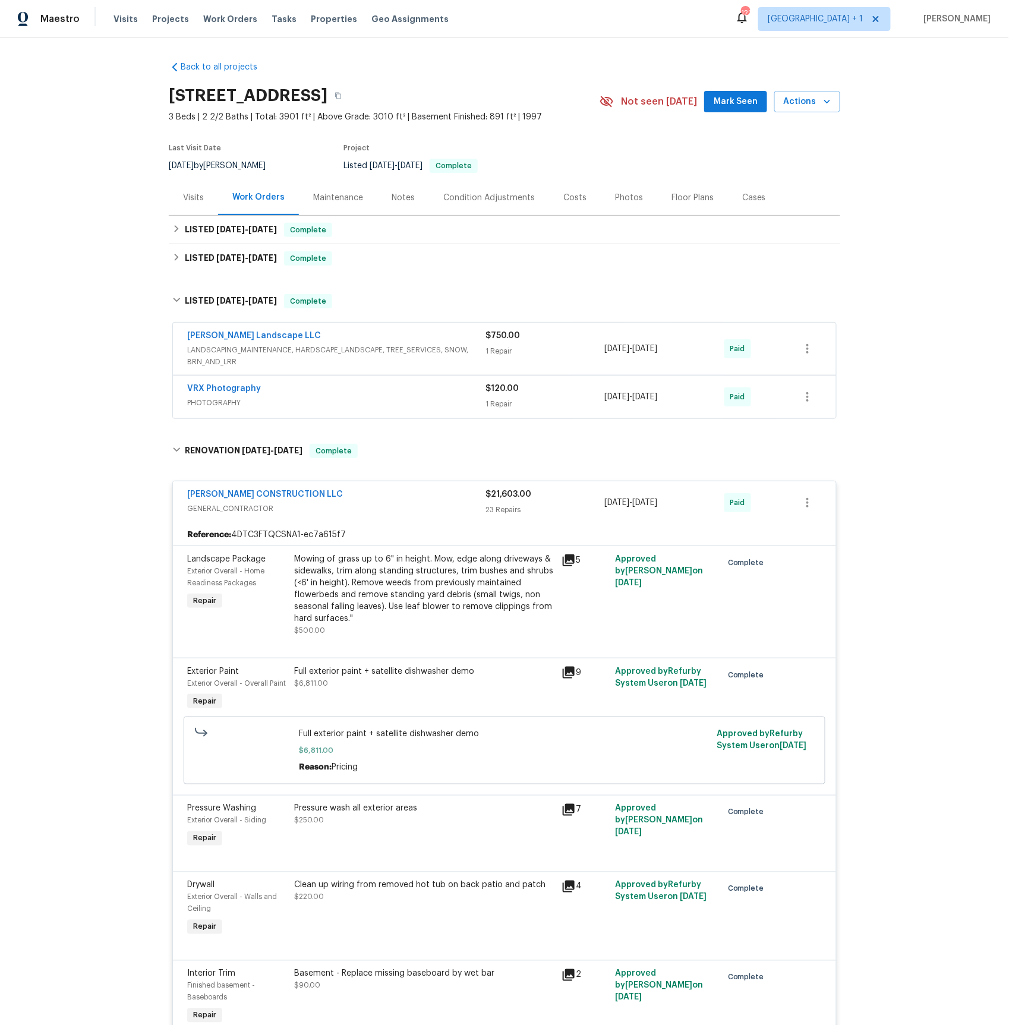
click at [242, 352] on span "LANDSCAPING_MAINTENANCE, HARDSCAPE_LANDSCAPE, TREE_SERVICES, SNOW, BRN_AND_LRR" at bounding box center [336, 356] width 298 height 24
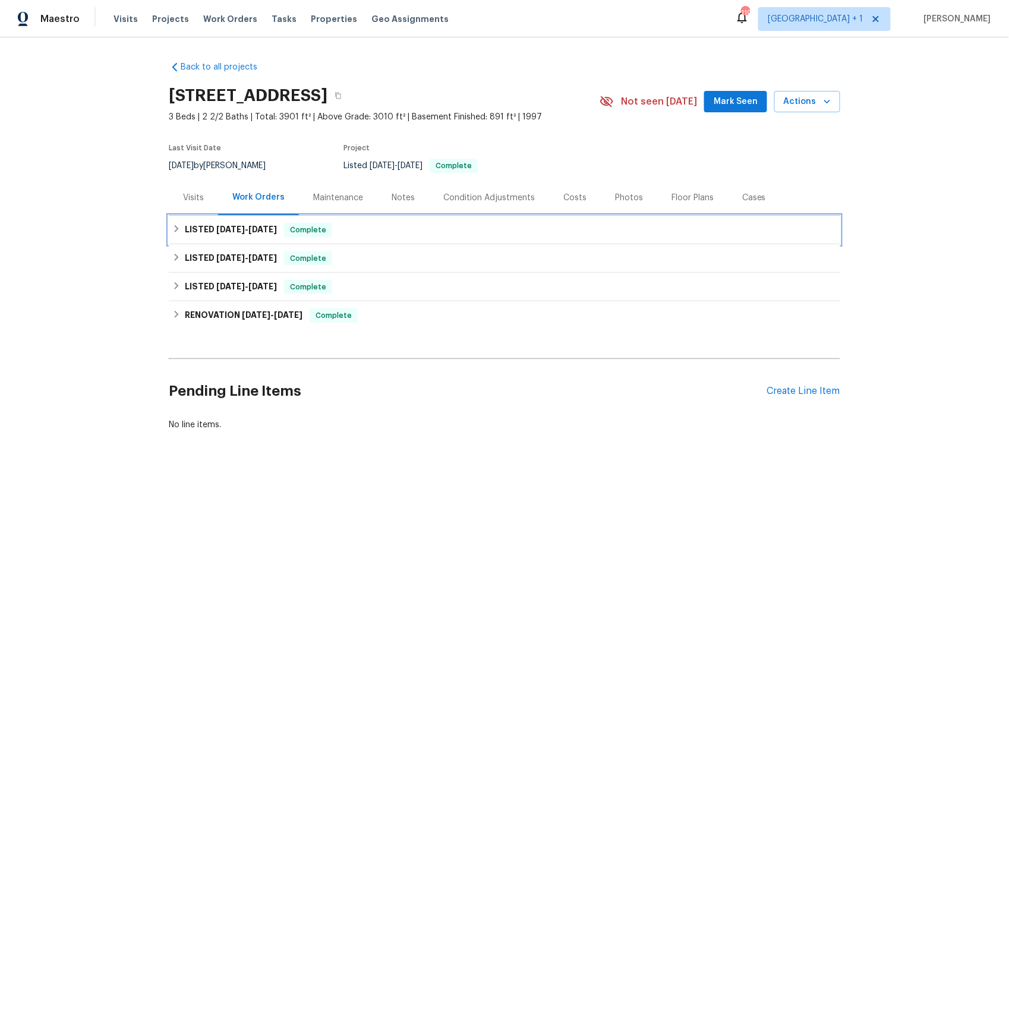
click at [233, 228] on span "[DATE]" at bounding box center [230, 229] width 29 height 8
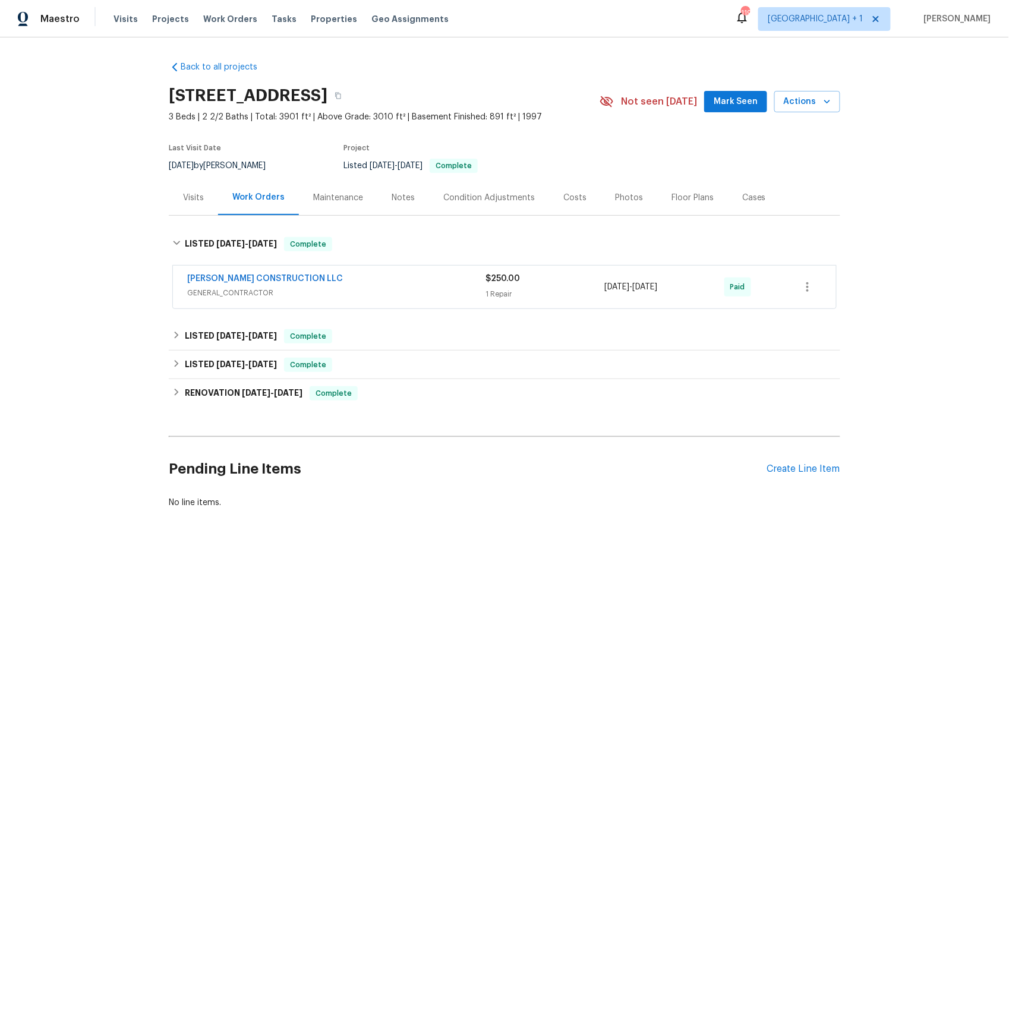
click at [238, 291] on span "GENERAL_CONTRACTOR" at bounding box center [336, 293] width 298 height 12
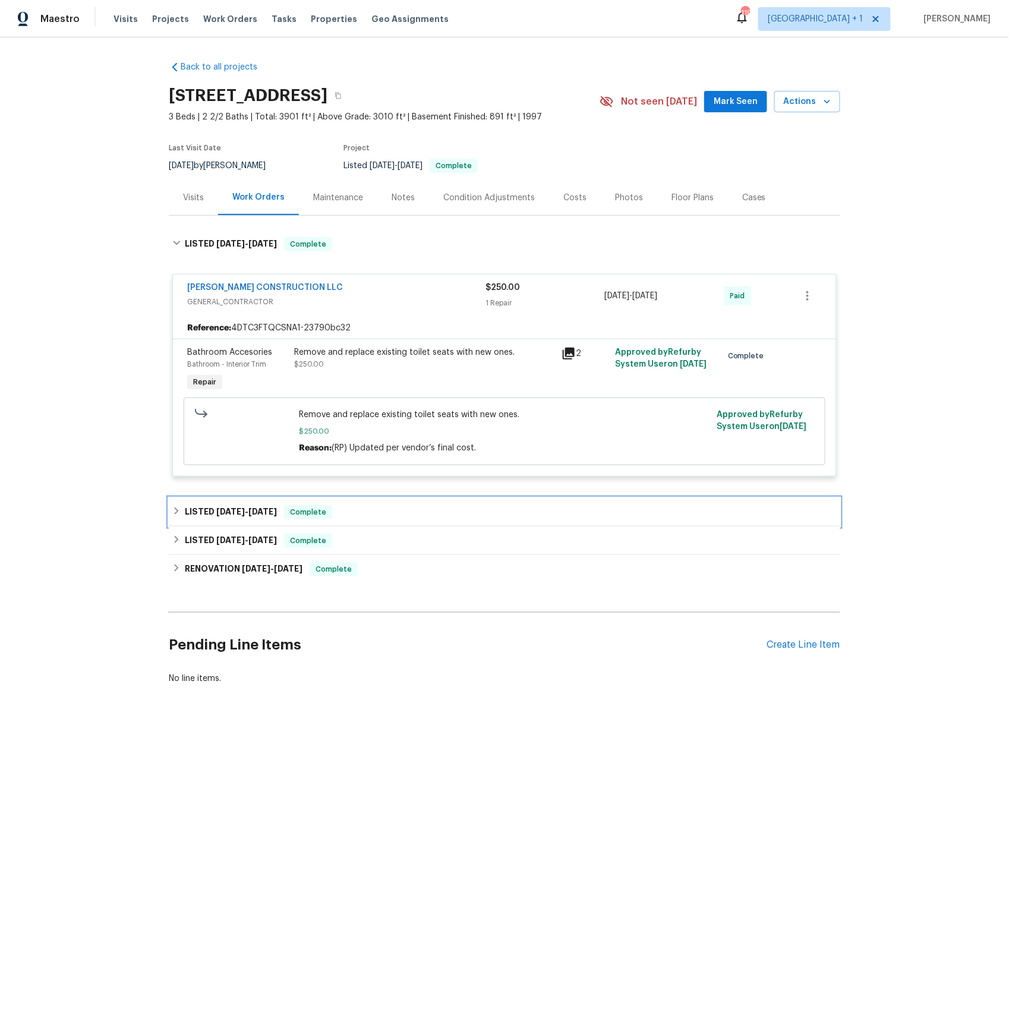
click at [229, 511] on span "6/30/25" at bounding box center [230, 511] width 29 height 8
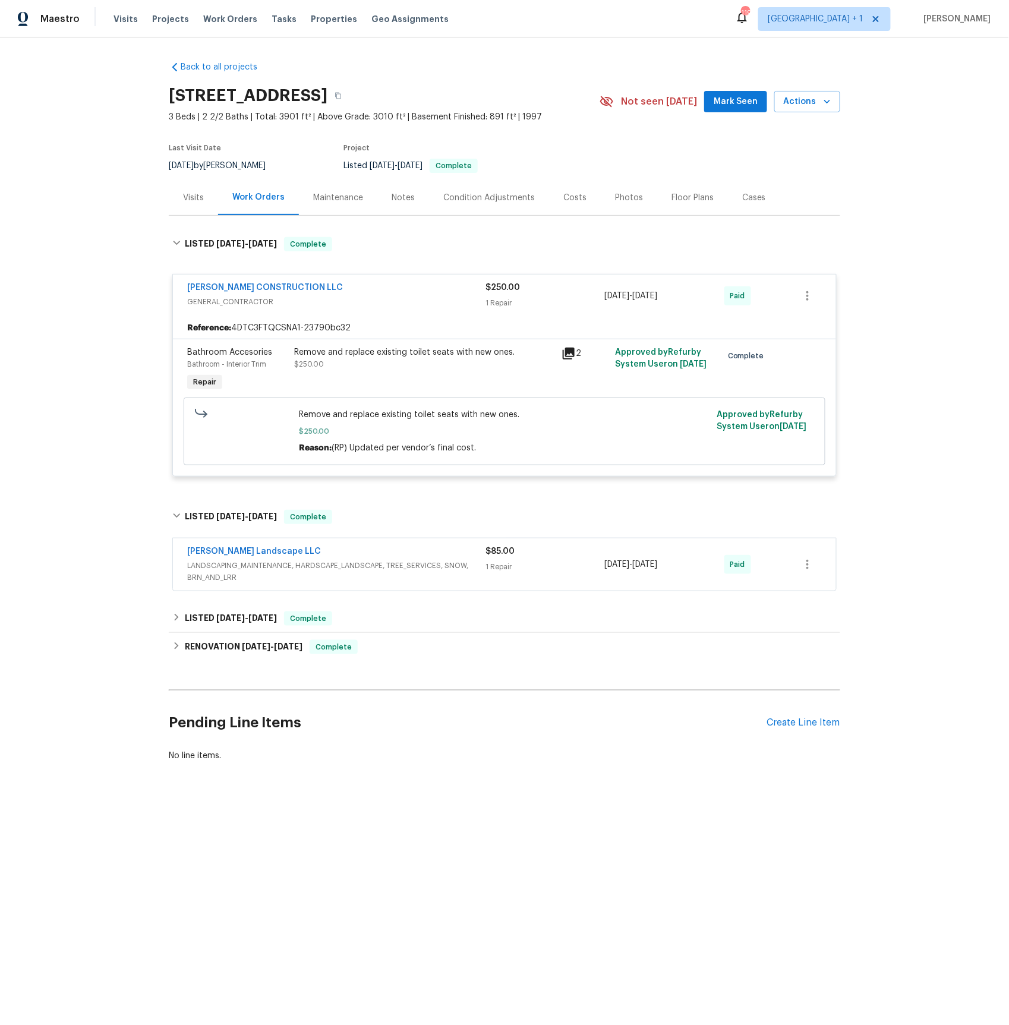
click at [227, 568] on span "LANDSCAPING_MAINTENANCE, HARDSCAPE_LANDSCAPE, TREE_SERVICES, SNOW, BRN_AND_LRR" at bounding box center [336, 572] width 298 height 24
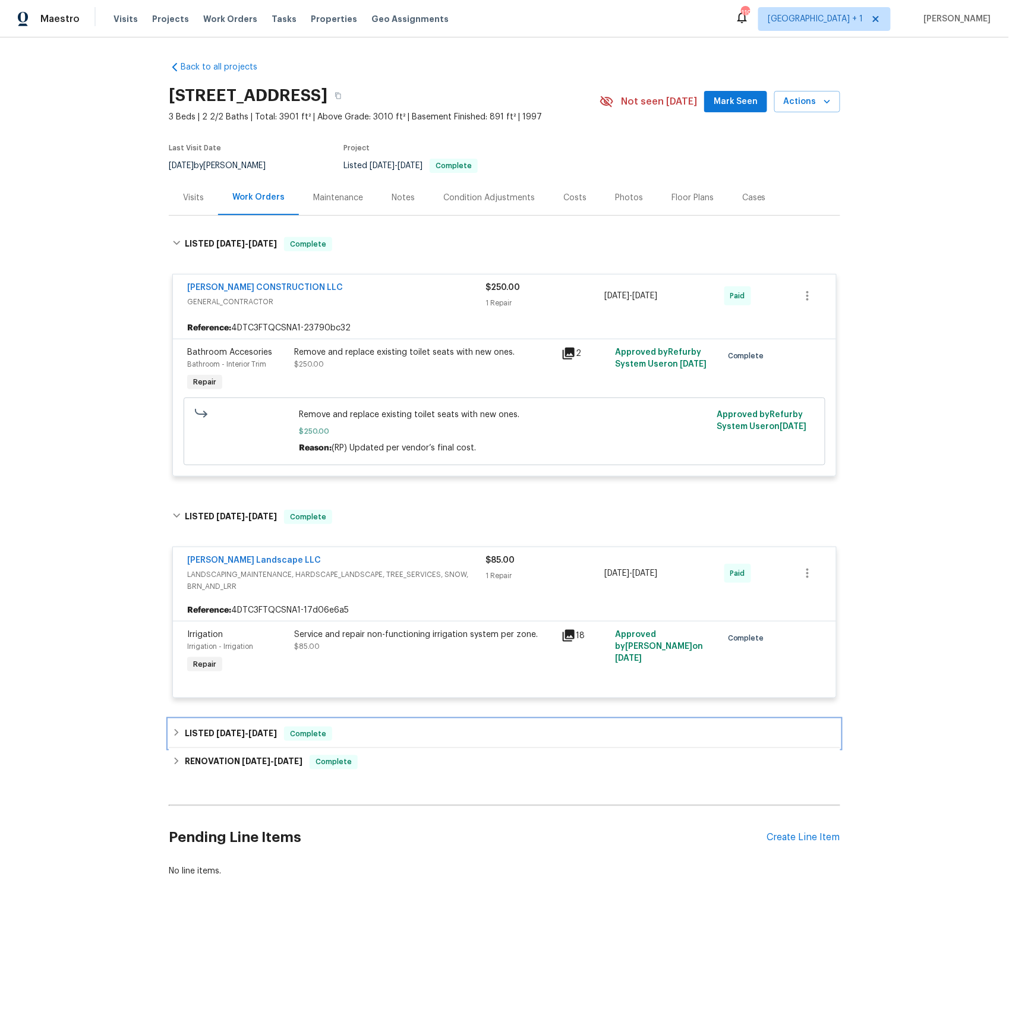
click at [210, 737] on h6 "LISTED 4/17/25 - 5/2/25" at bounding box center [231, 733] width 92 height 14
